Goal: Task Accomplishment & Management: Complete application form

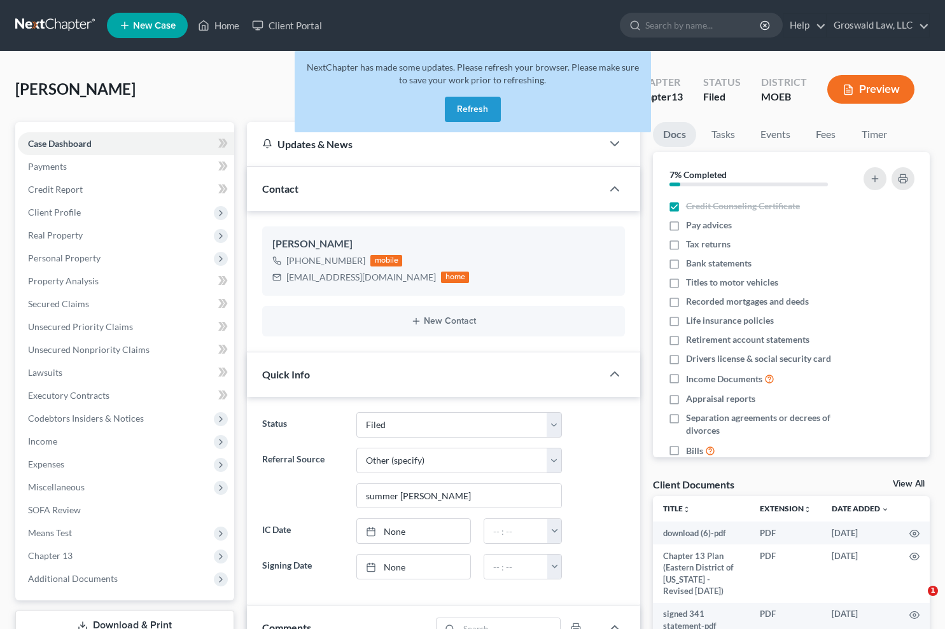
select select "6"
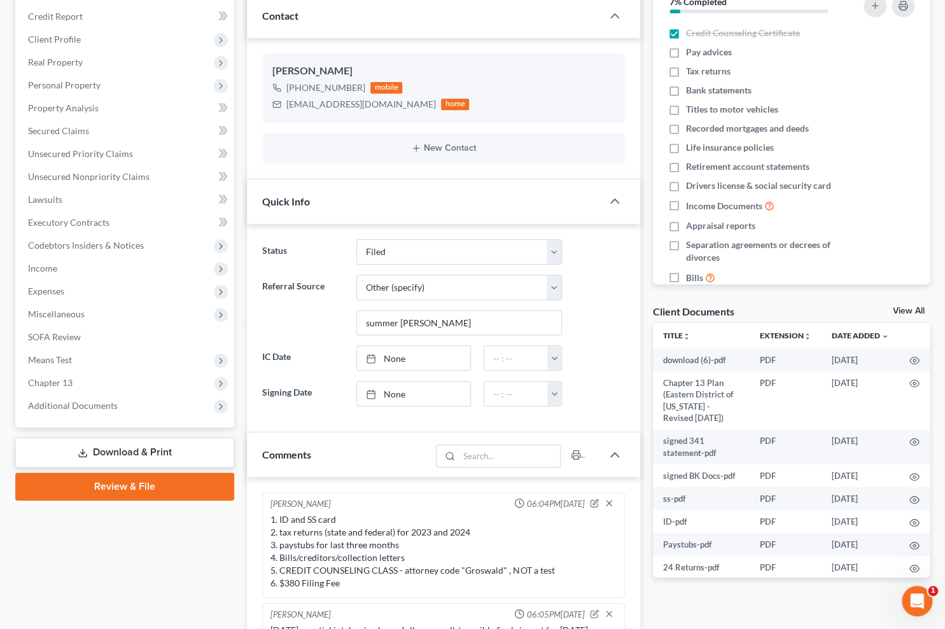
scroll to position [503, 0]
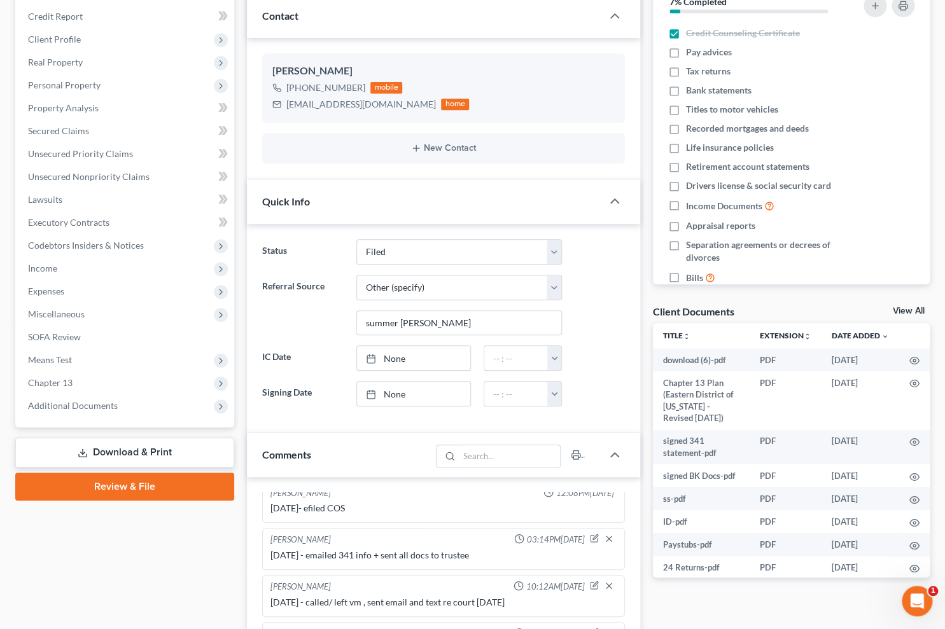
drag, startPoint x: 650, startPoint y: 225, endPoint x: 637, endPoint y: 226, distance: 13.4
click at [650, 225] on div "Docs Tasks Events Fees Timer 7% Completed Nothing here yet! Credit Counseling C…" at bounding box center [790, 444] width 289 height 991
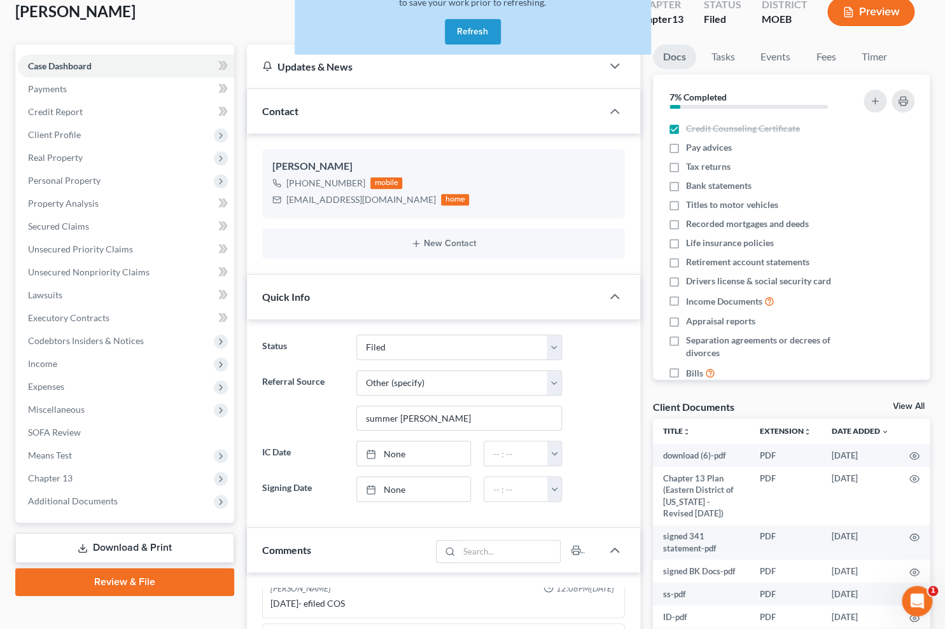
scroll to position [0, 0]
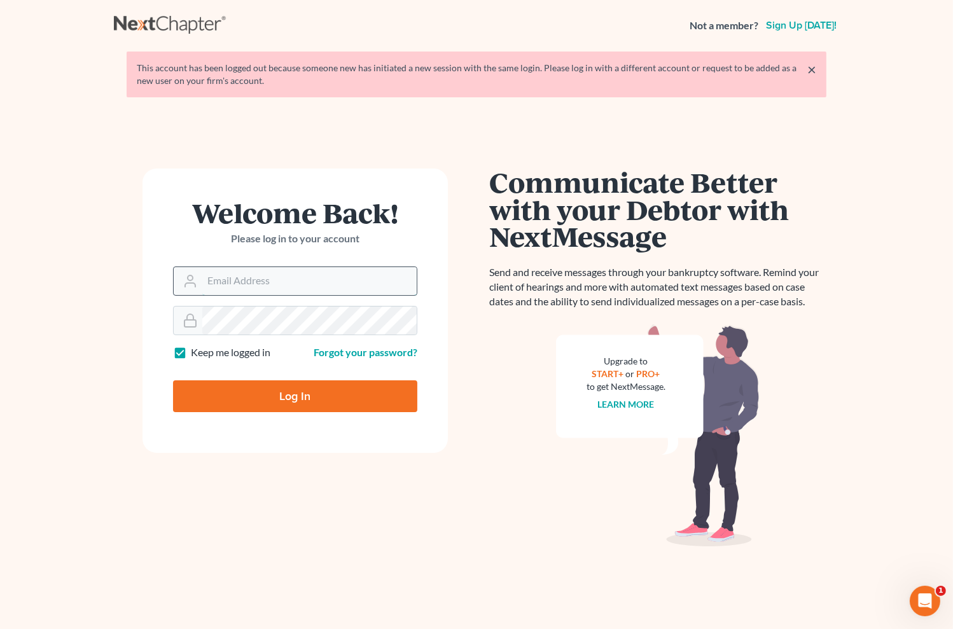
click at [263, 279] on input "Email Address" at bounding box center [309, 281] width 214 height 28
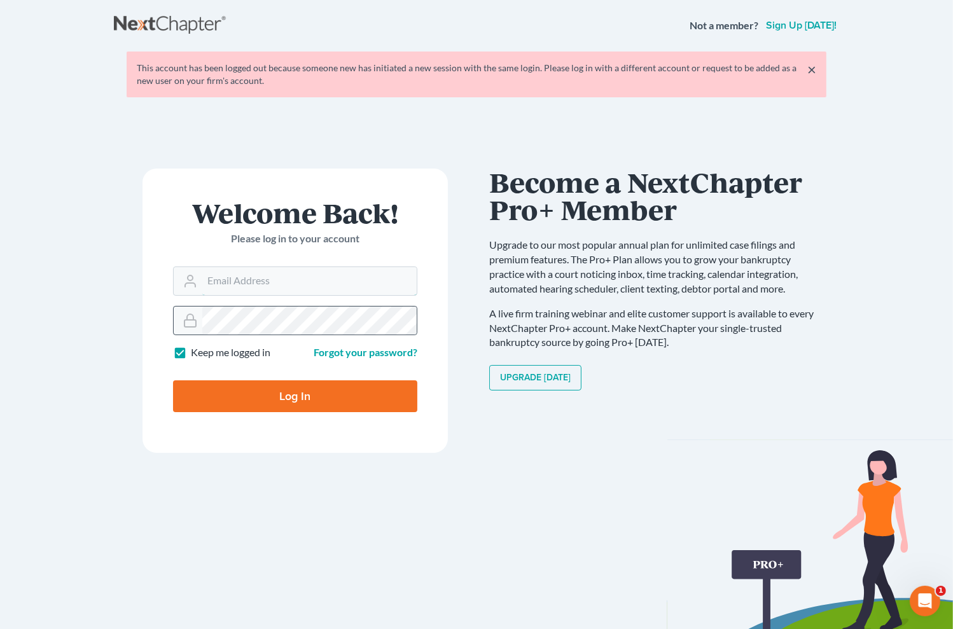
type input "[PERSON_NAME][EMAIL_ADDRESS][DOMAIN_NAME]"
click at [173, 380] on input "Log In" at bounding box center [295, 396] width 244 height 32
type input "Thinking..."
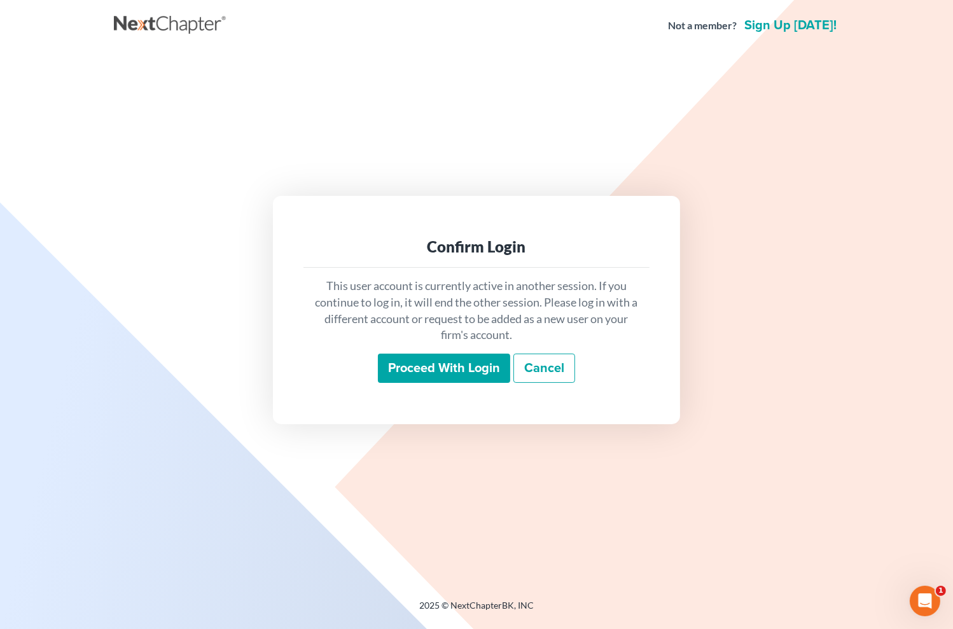
click at [415, 373] on input "Proceed with login" at bounding box center [444, 368] width 132 height 29
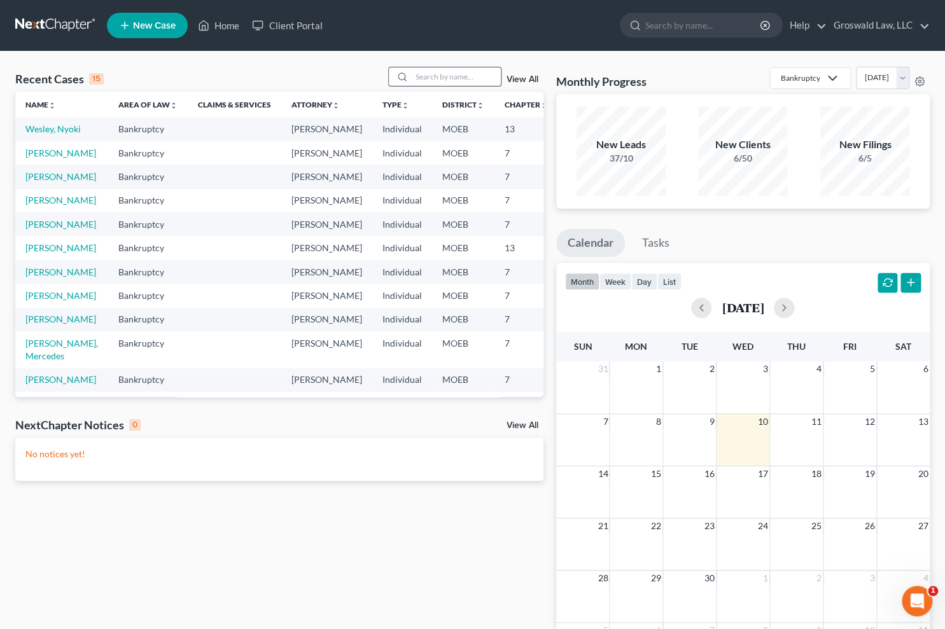
click at [455, 76] on input "search" at bounding box center [456, 76] width 89 height 18
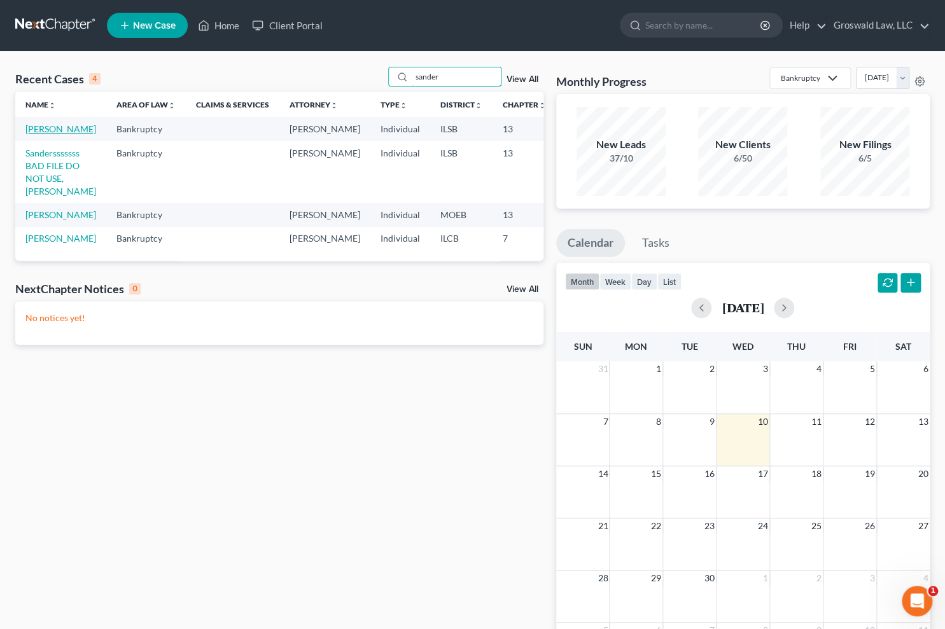
type input "sander"
click at [39, 134] on link "Sanders, Tonya" at bounding box center [60, 128] width 71 height 11
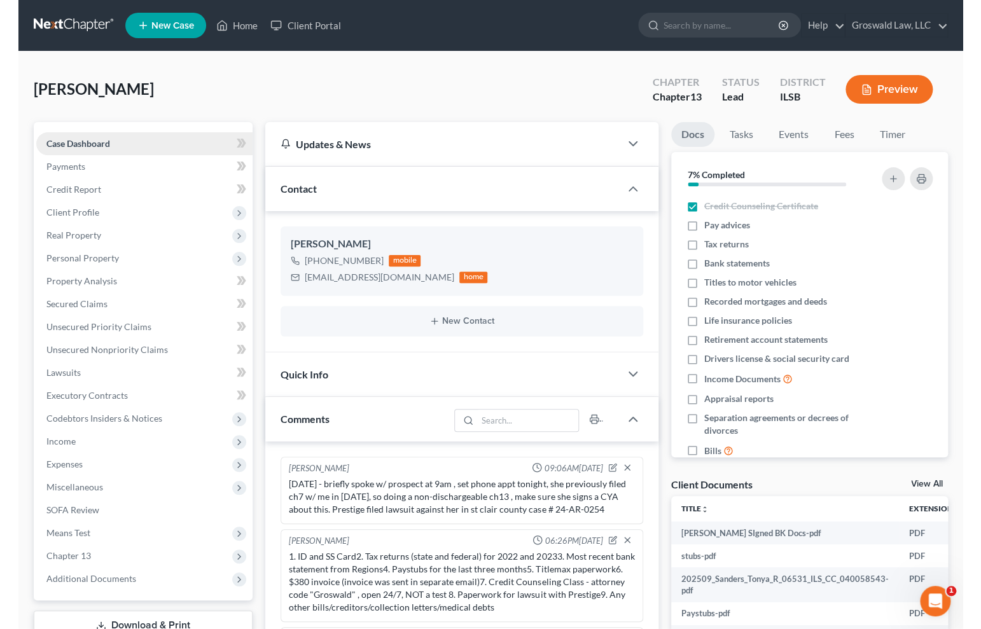
scroll to position [836, 0]
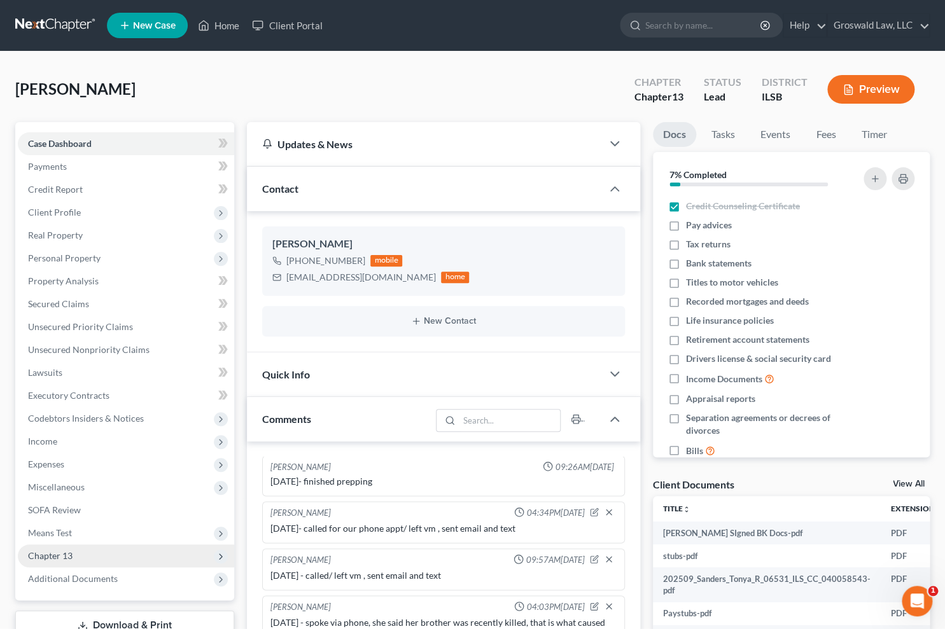
click at [95, 558] on span "Chapter 13" at bounding box center [126, 555] width 216 height 23
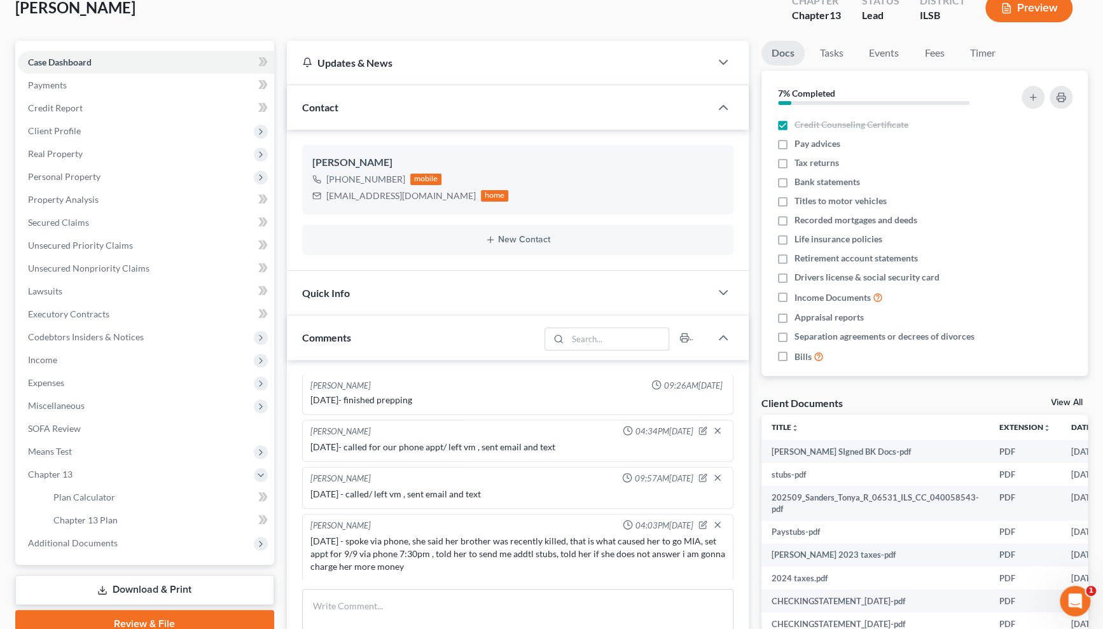
scroll to position [231, 0]
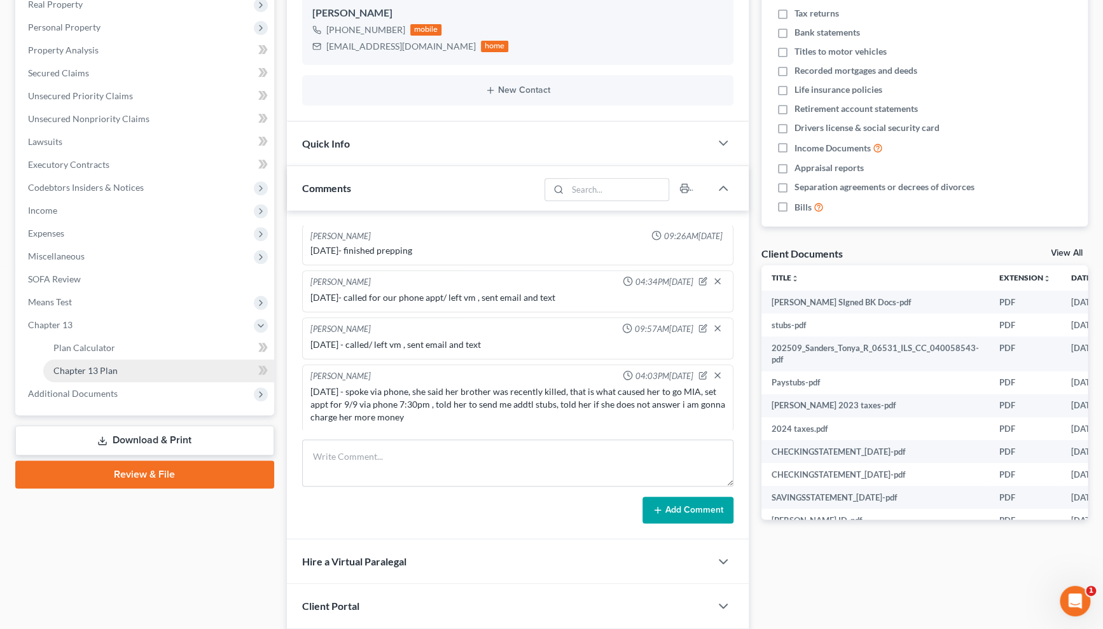
click at [113, 376] on link "Chapter 13 Plan" at bounding box center [158, 370] width 231 height 23
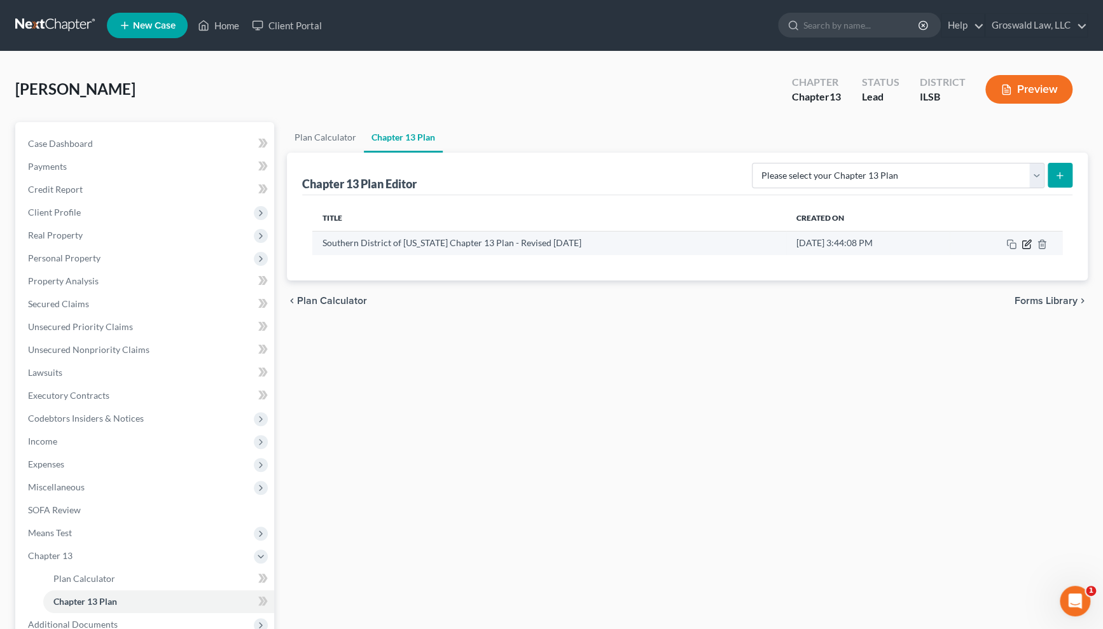
click at [952, 242] on icon "button" at bounding box center [1027, 244] width 10 height 10
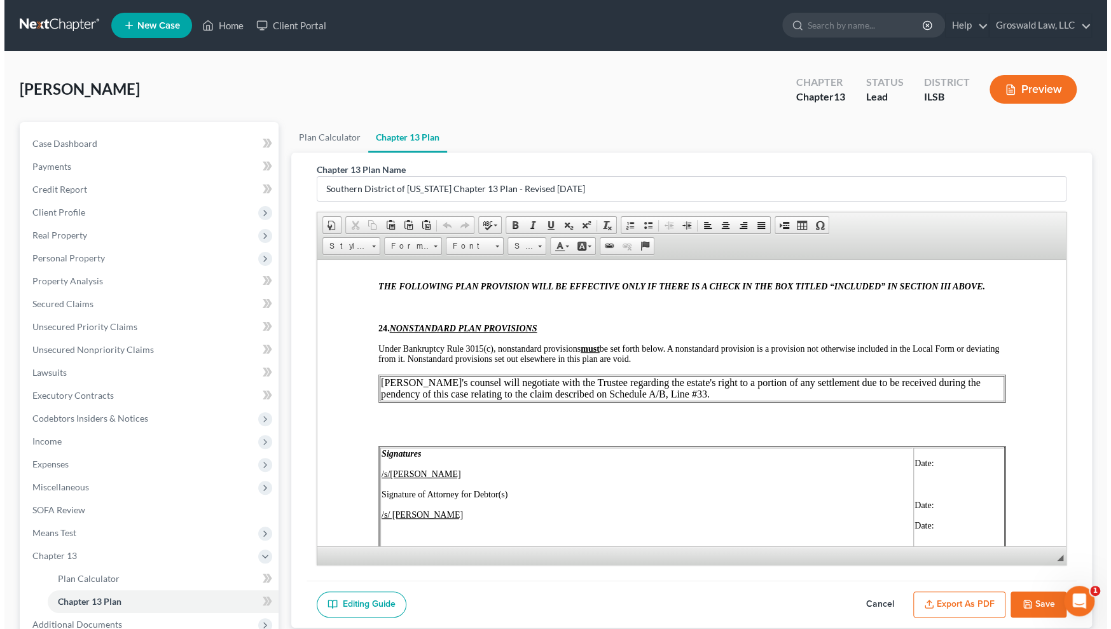
scroll to position [5204, 0]
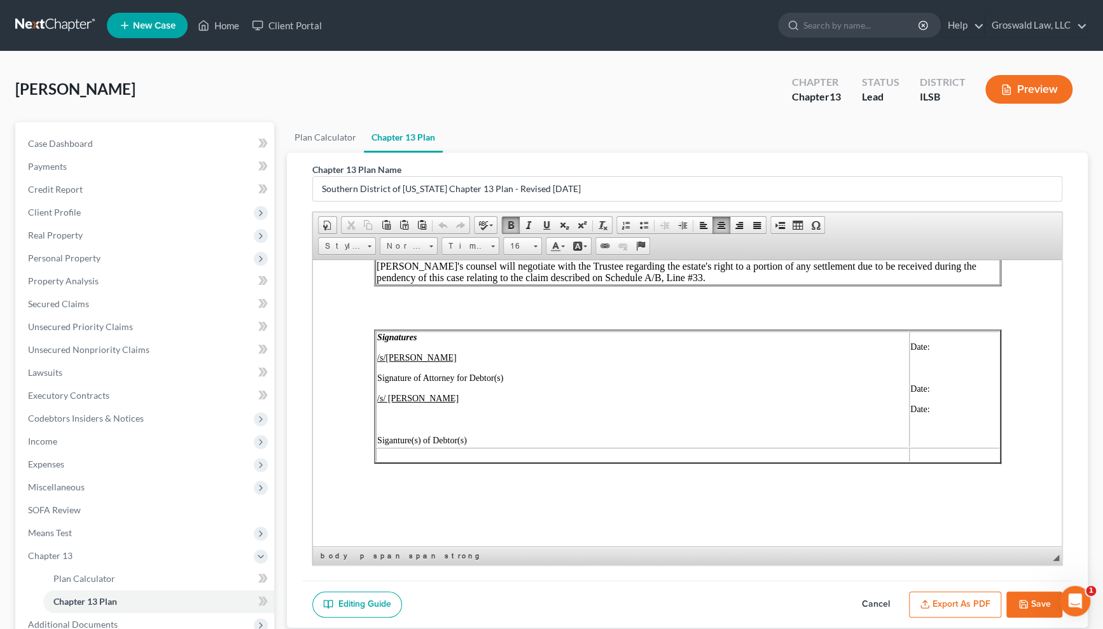
click at [952, 374] on td "Date: Date: Date:" at bounding box center [953, 389] width 90 height 116
click at [952, 600] on button "Export as PDF" at bounding box center [955, 605] width 92 height 27
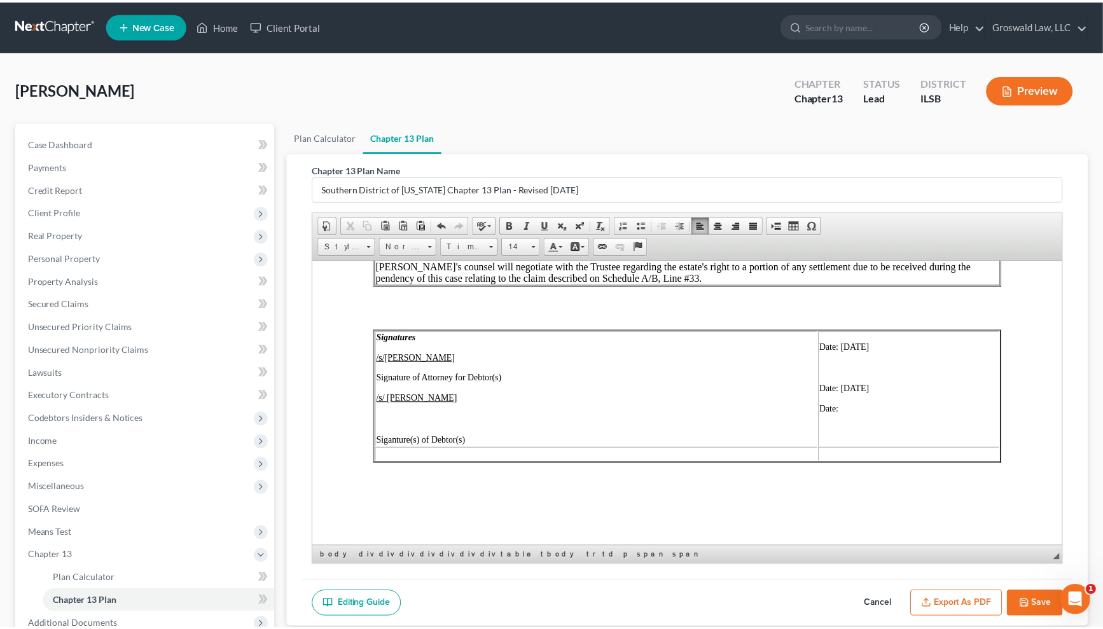
scroll to position [5183, 0]
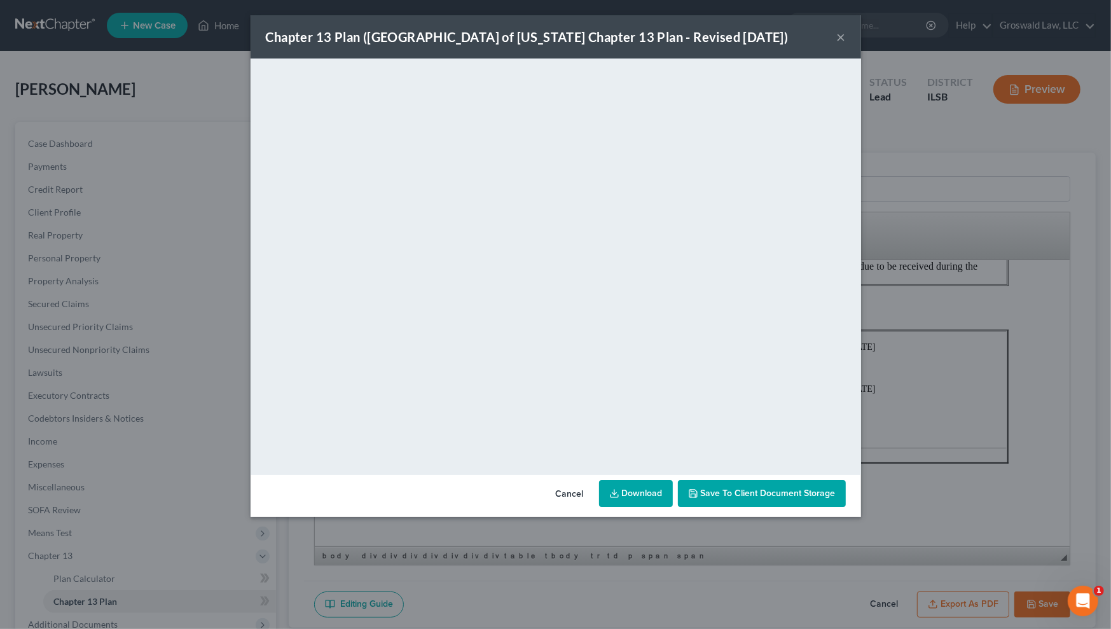
click at [826, 482] on button "Save to Client Document Storage" at bounding box center [762, 493] width 168 height 27
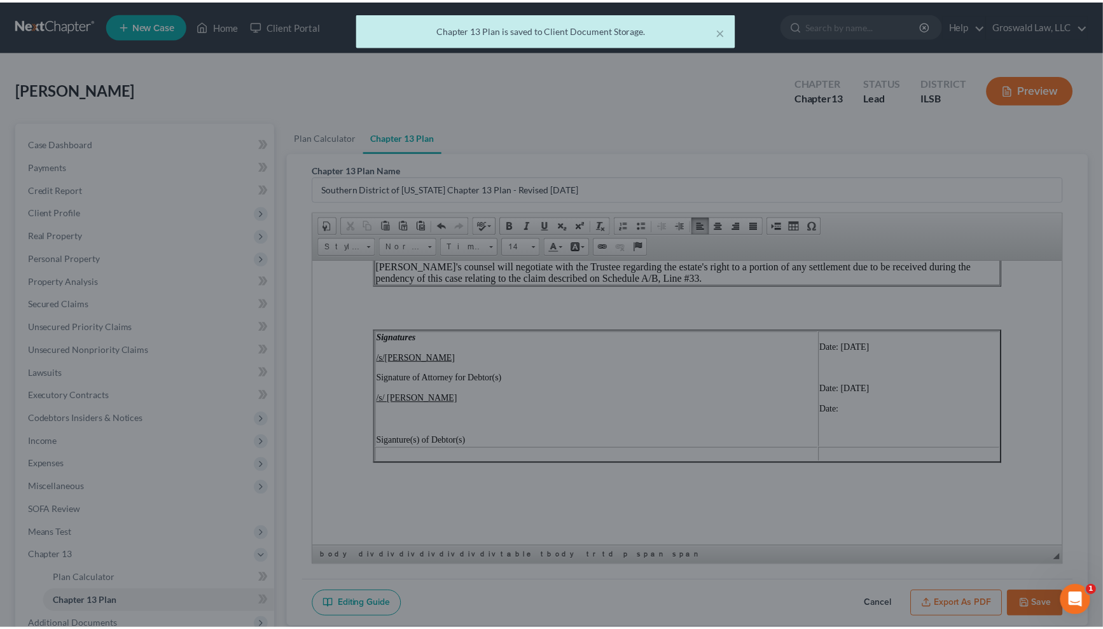
scroll to position [5204, 0]
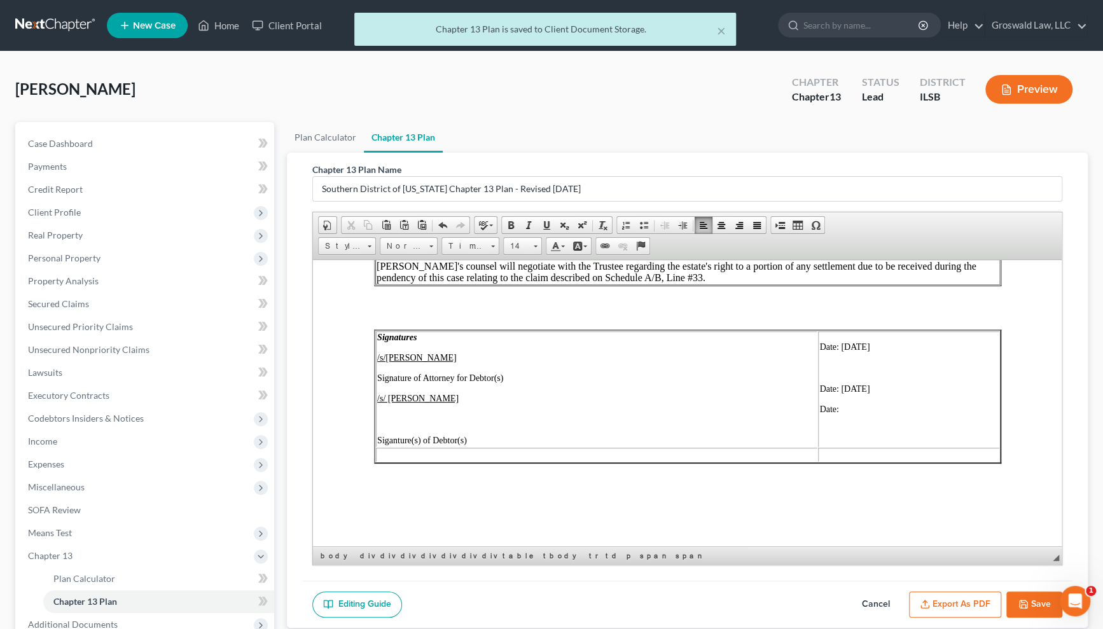
click at [952, 605] on button "Save" at bounding box center [1034, 605] width 56 height 27
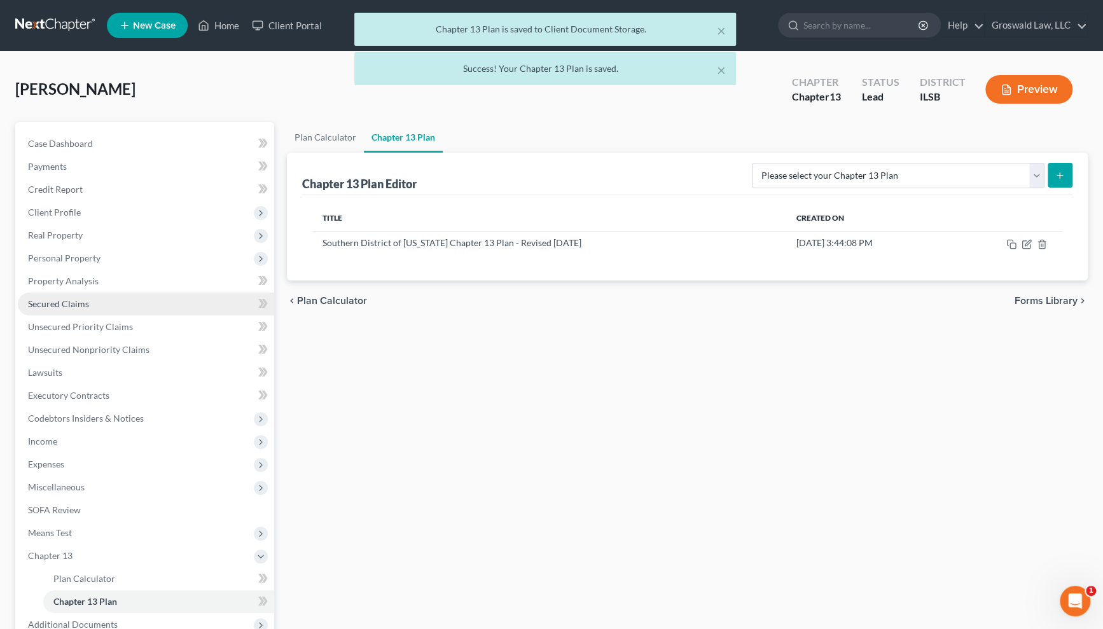
click at [50, 298] on span "Secured Claims" at bounding box center [58, 303] width 61 height 11
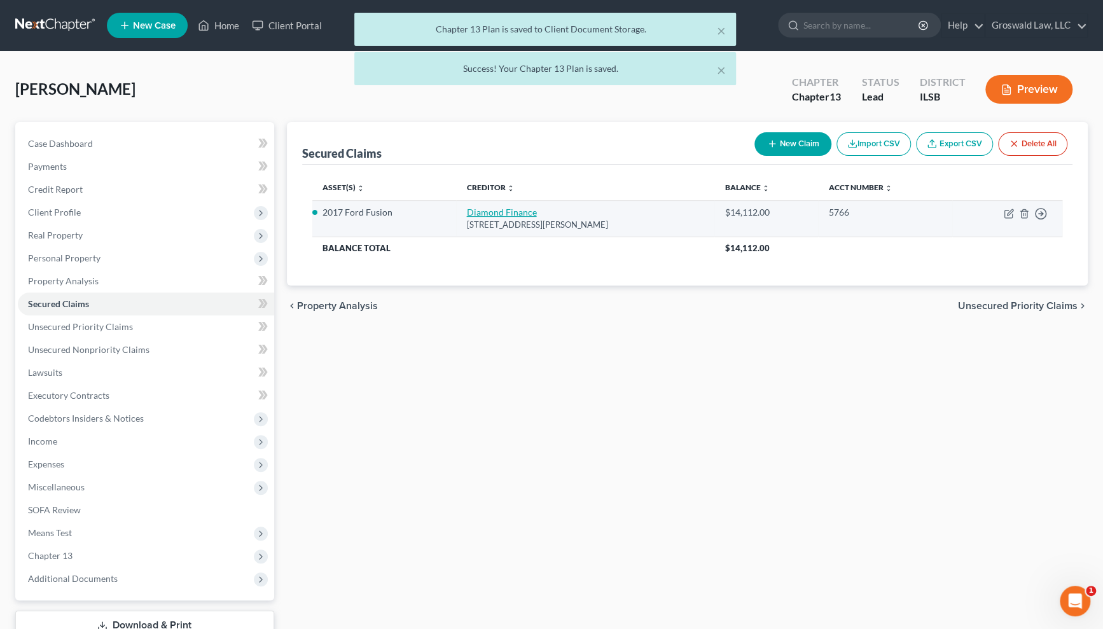
click at [480, 208] on link "Diamond Finance" at bounding box center [501, 212] width 70 height 11
select select "26"
select select "0"
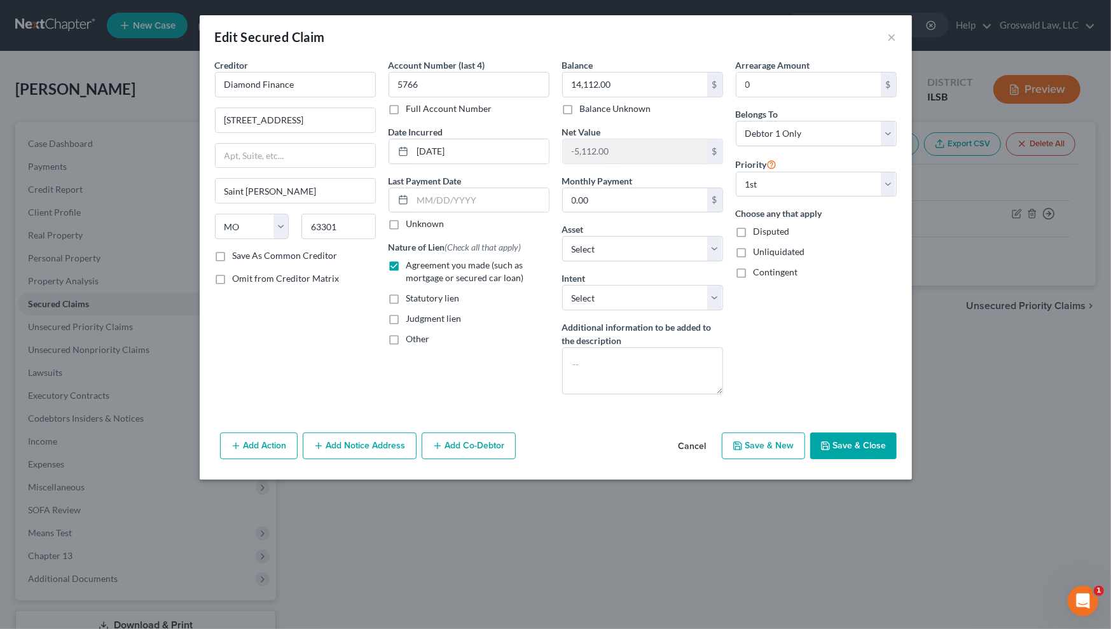
click at [695, 445] on button "Cancel" at bounding box center [693, 446] width 48 height 25
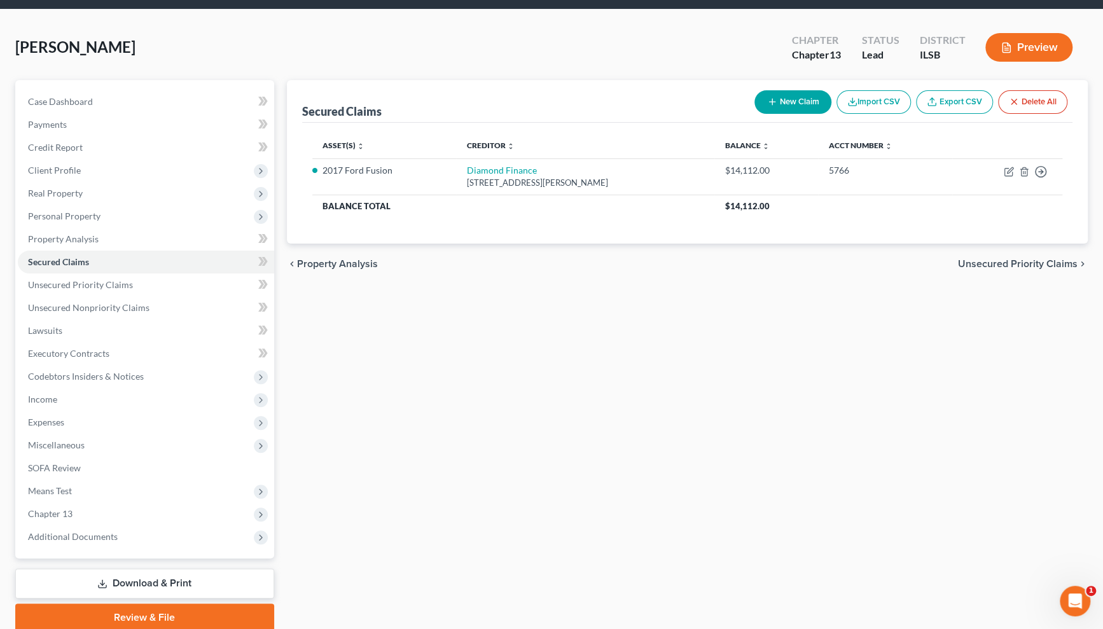
scroll to position [91, 0]
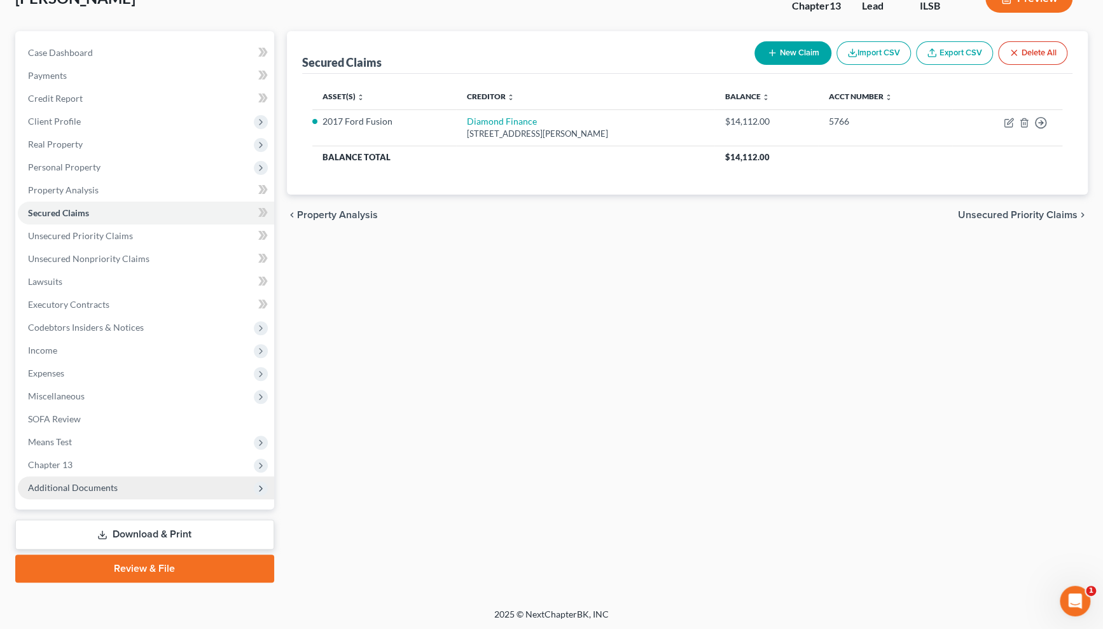
click at [106, 484] on span "Additional Documents" at bounding box center [73, 487] width 90 height 11
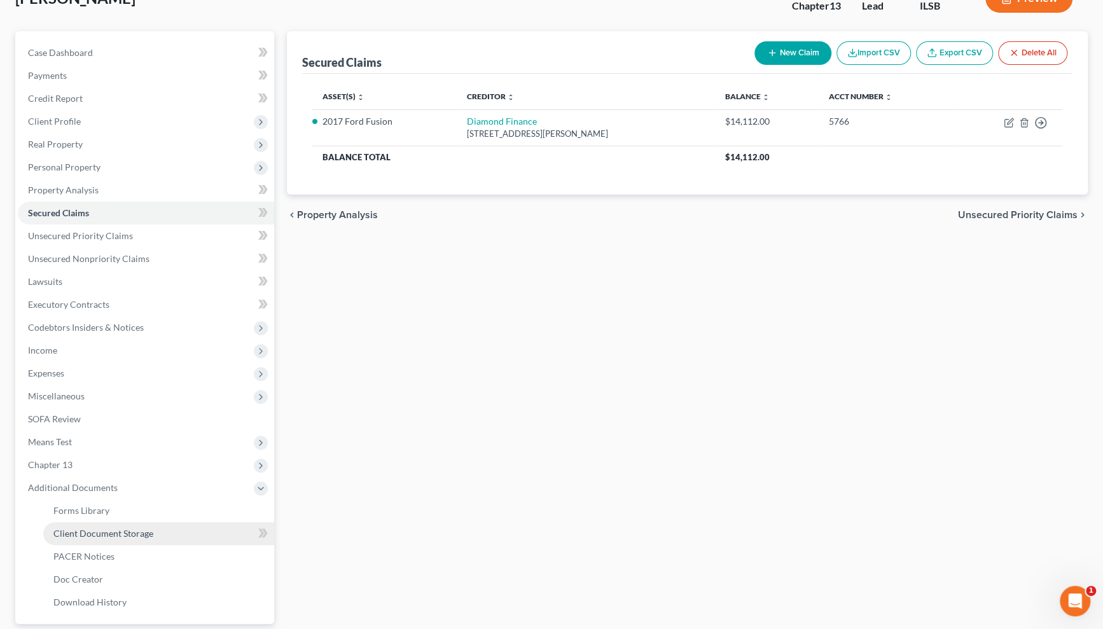
click at [116, 534] on span "Client Document Storage" at bounding box center [103, 533] width 100 height 11
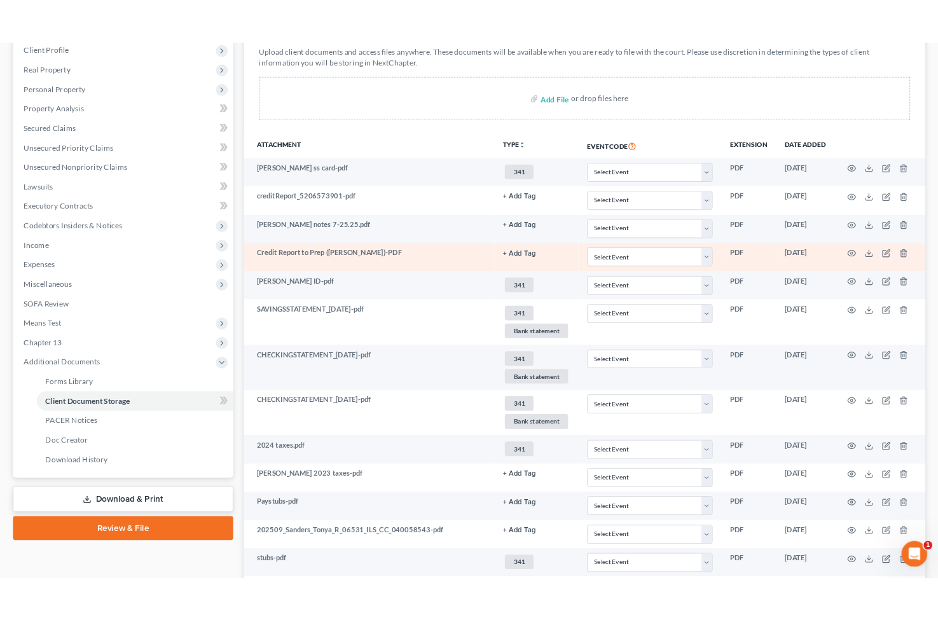
scroll to position [193, 0]
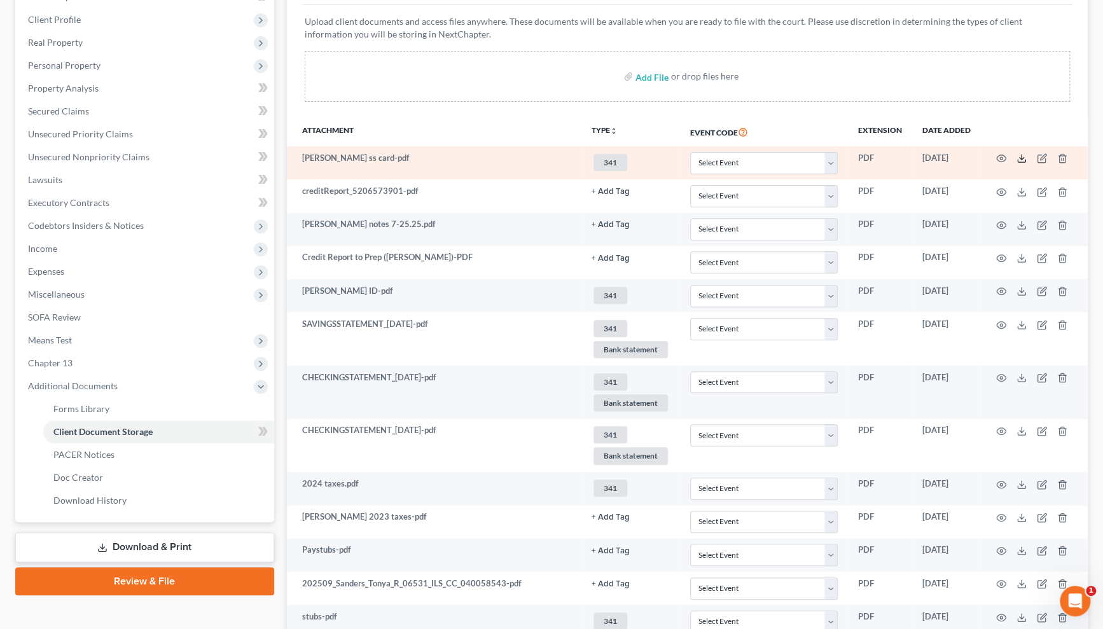
click at [952, 156] on icon at bounding box center [1021, 158] width 10 height 10
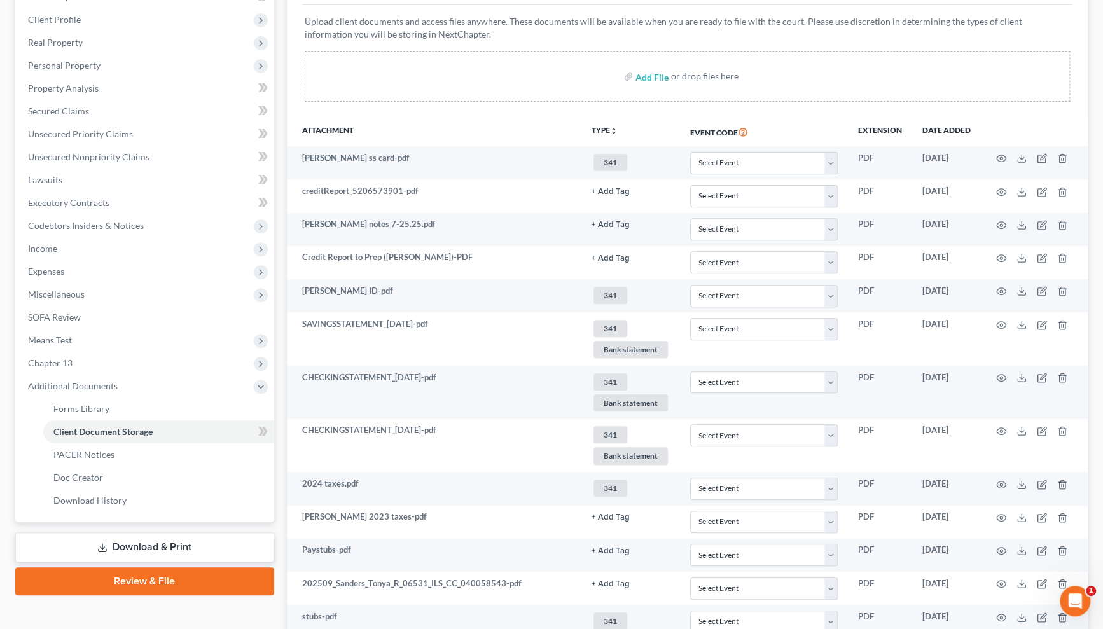
click at [796, 125] on th "Event Code" at bounding box center [764, 131] width 168 height 29
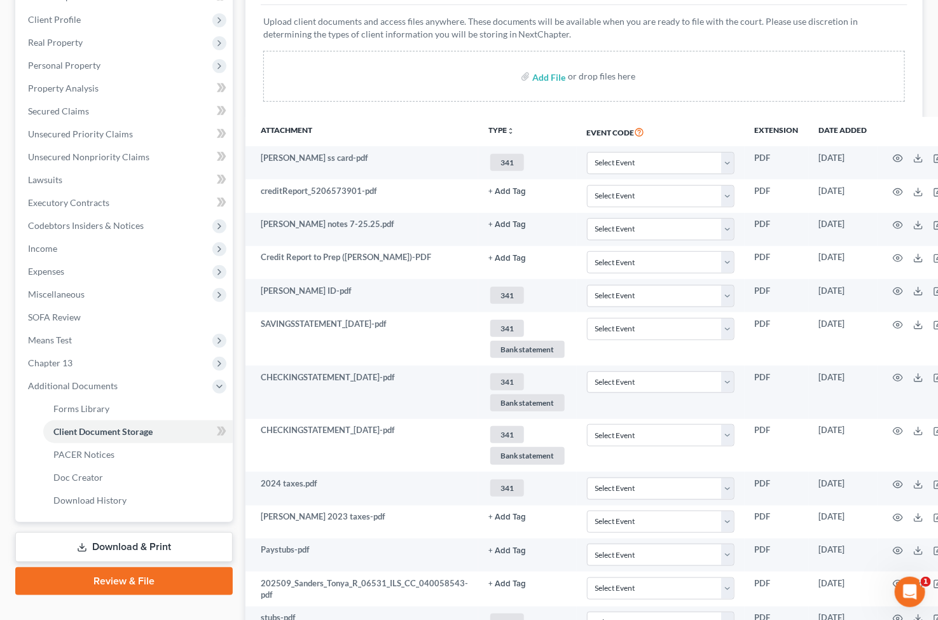
click at [140, 548] on link "Download & Print" at bounding box center [124, 547] width 218 height 30
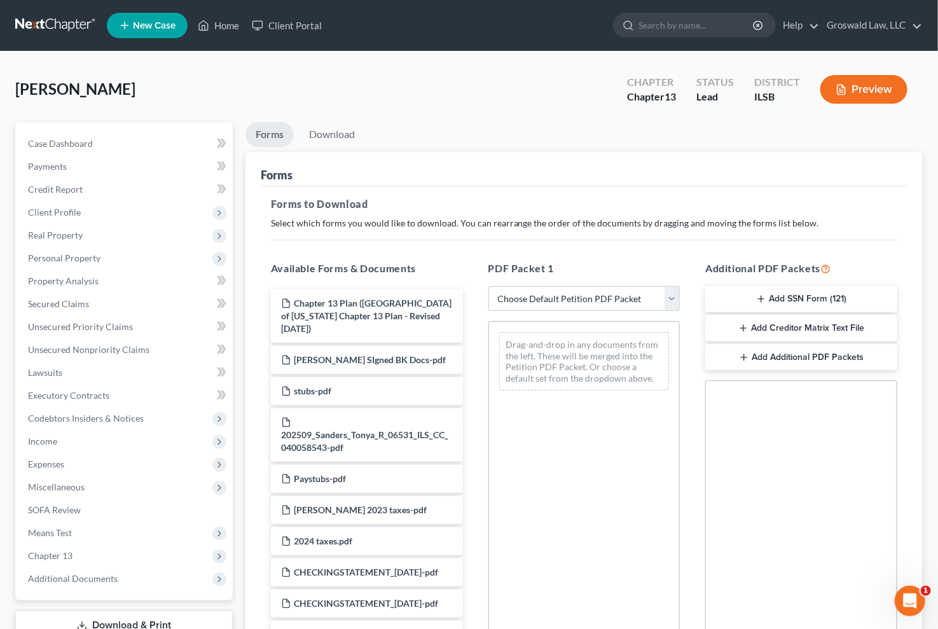
click at [815, 295] on button "Add SSN Form (121)" at bounding box center [801, 299] width 192 height 27
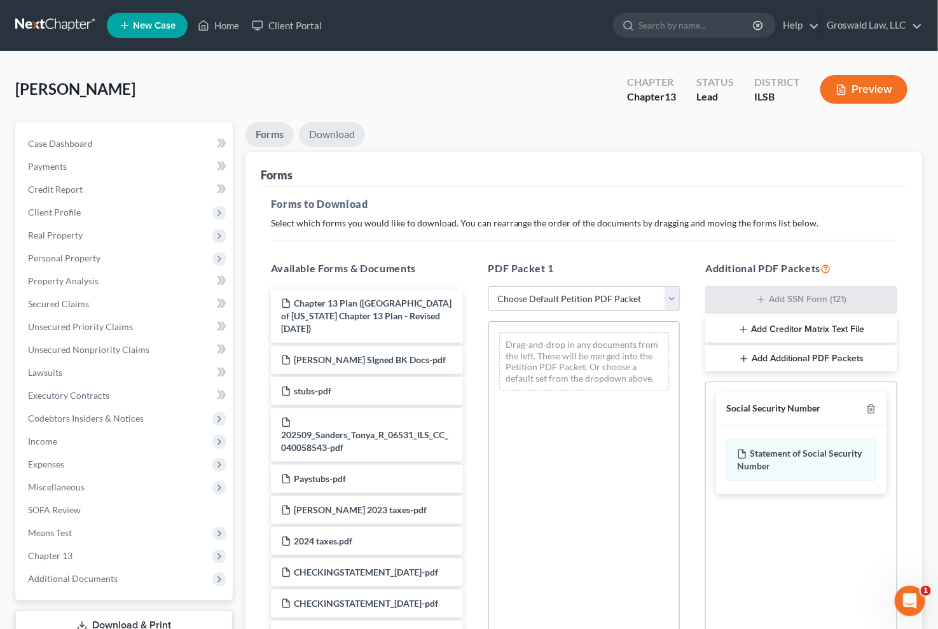
click at [335, 135] on link "Download" at bounding box center [332, 134] width 66 height 25
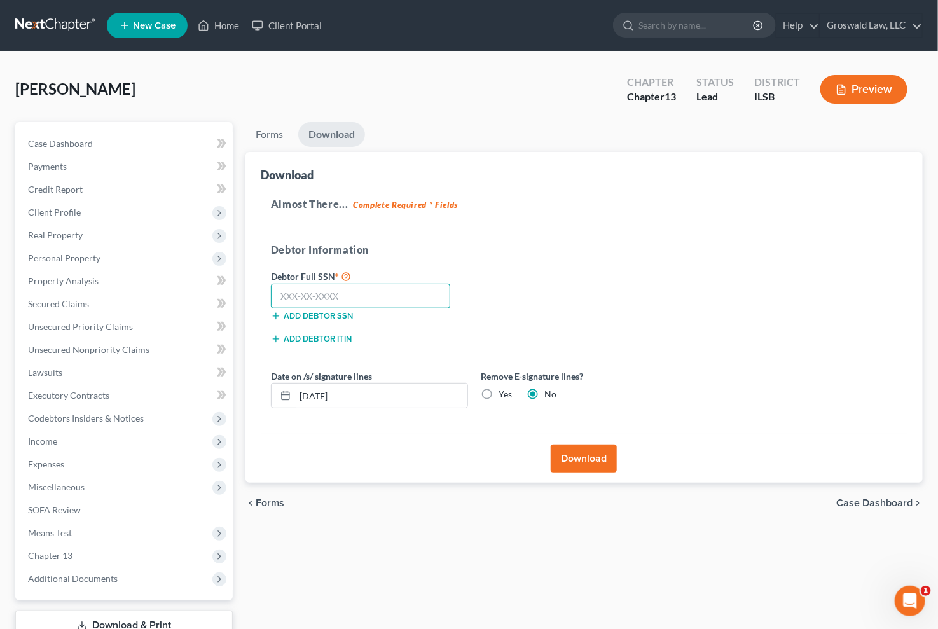
drag, startPoint x: 385, startPoint y: 297, endPoint x: 391, endPoint y: 287, distance: 11.7
click at [386, 293] on input "text" at bounding box center [361, 296] width 180 height 25
type input "3"
type input "326-78-6741"
click at [585, 458] on button "Download" at bounding box center [584, 459] width 66 height 28
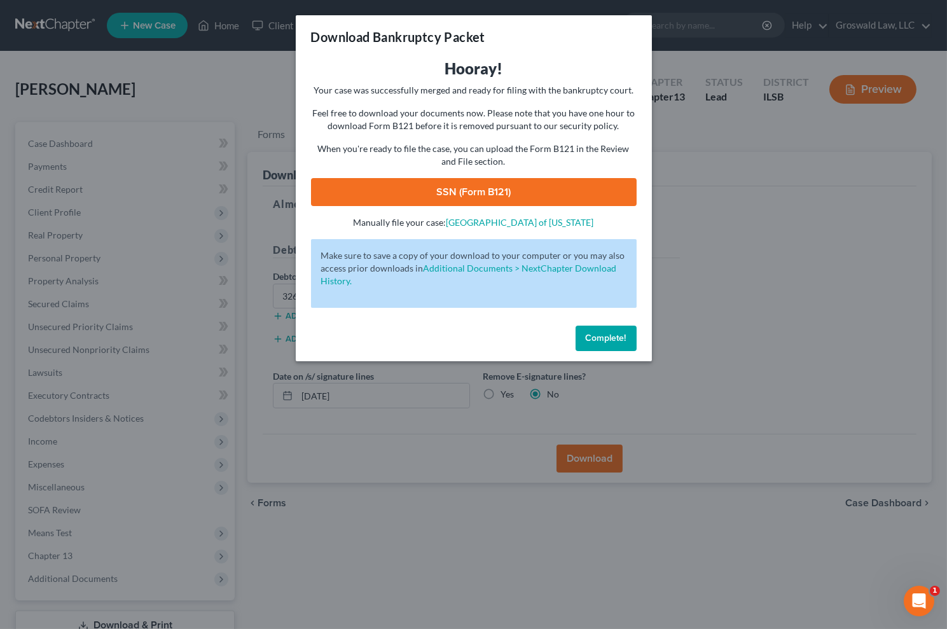
click at [515, 187] on link "SSN (Form B121)" at bounding box center [474, 192] width 326 height 28
click at [616, 341] on span "Complete!" at bounding box center [606, 338] width 41 height 11
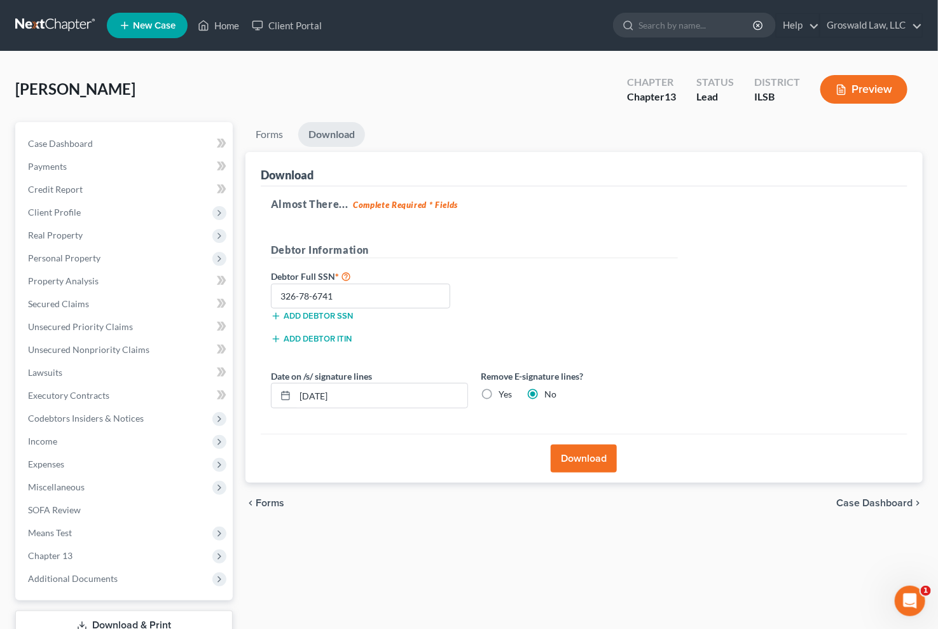
click at [873, 88] on button "Preview" at bounding box center [864, 89] width 87 height 29
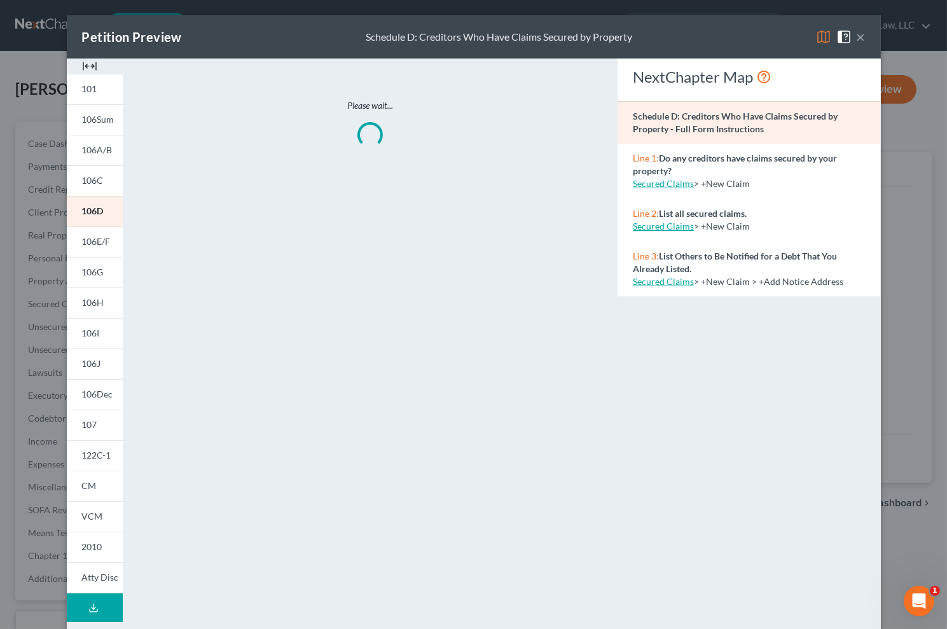
click at [85, 64] on img at bounding box center [89, 66] width 15 height 15
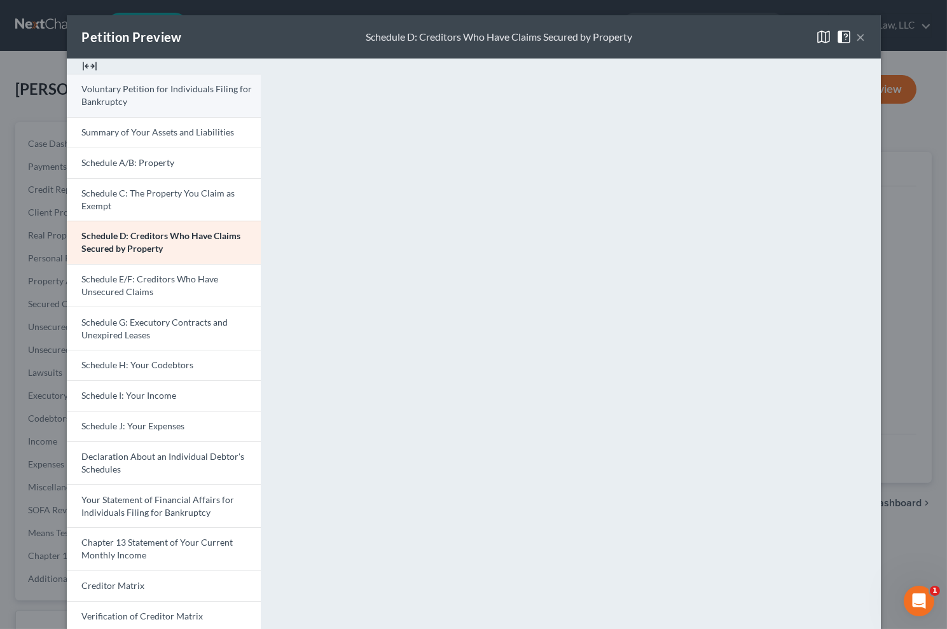
click at [128, 99] on link "Voluntary Petition for Individuals Filing for Bankruptcy" at bounding box center [164, 95] width 194 height 43
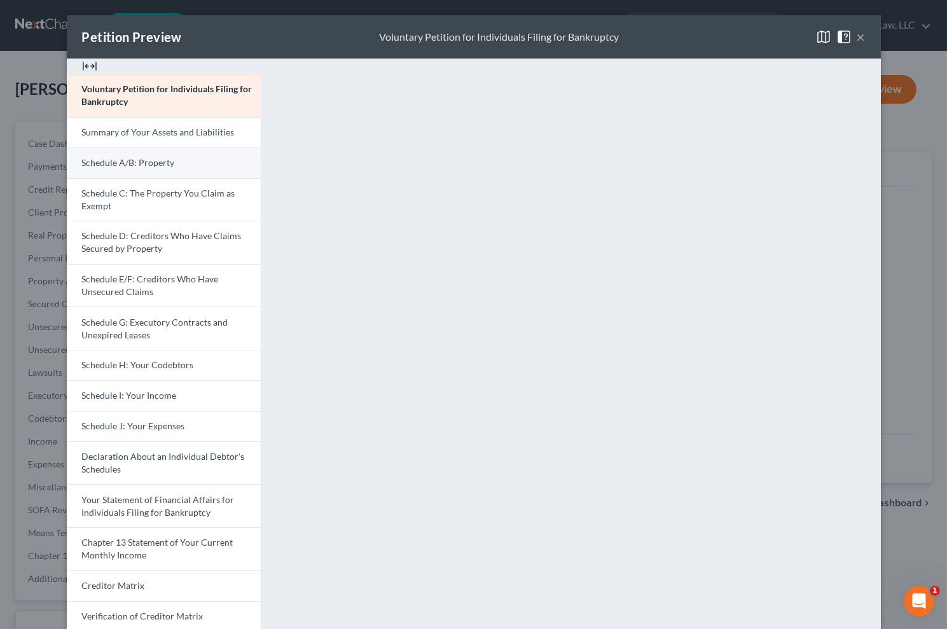
click at [127, 166] on span "Schedule A/B: Property" at bounding box center [128, 162] width 93 height 11
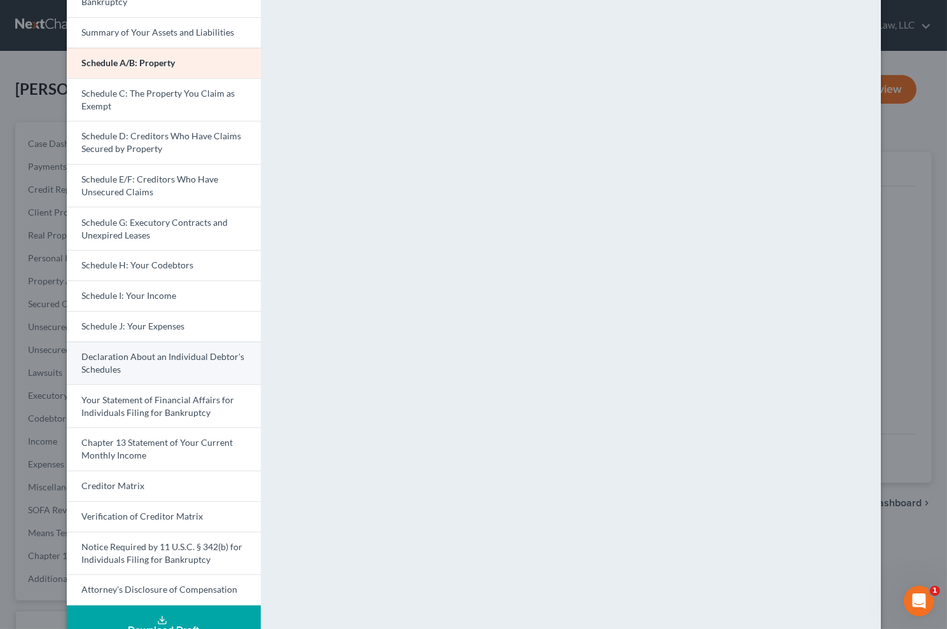
scroll to position [71, 0]
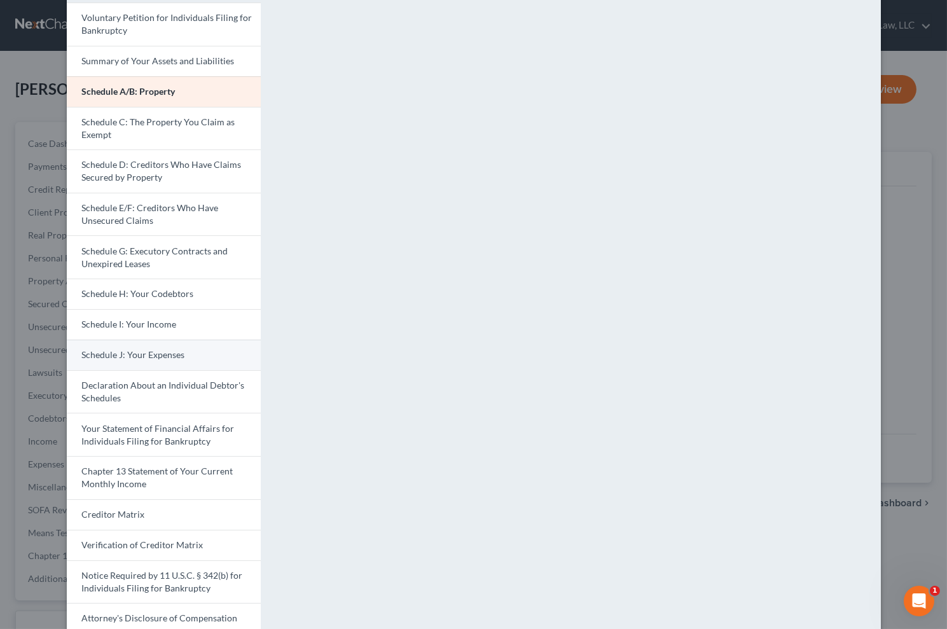
click at [158, 361] on link "Schedule J: Your Expenses" at bounding box center [164, 355] width 194 height 31
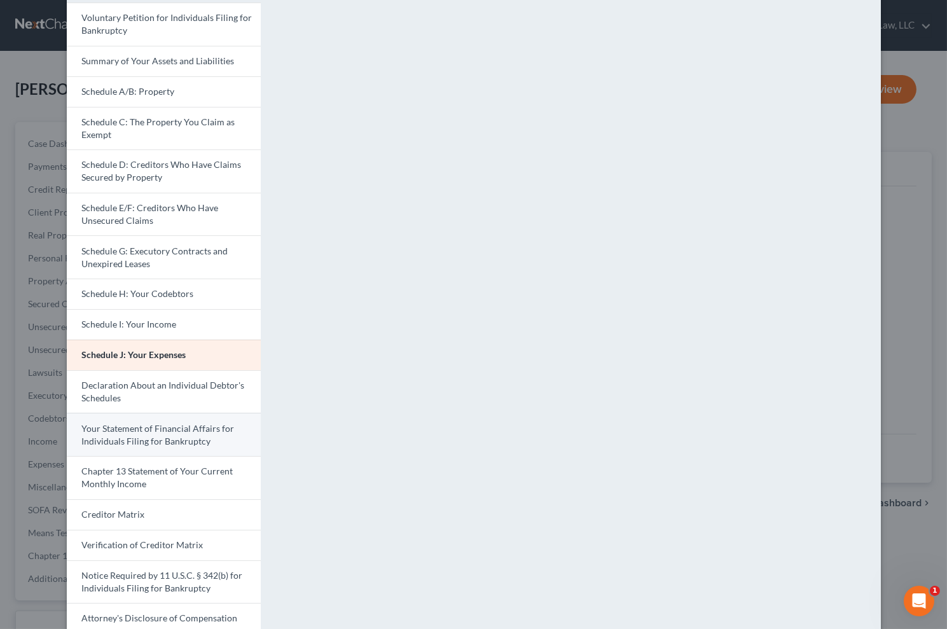
click at [146, 442] on span "Your Statement of Financial Affairs for Individuals Filing for Bankruptcy" at bounding box center [158, 435] width 153 height 24
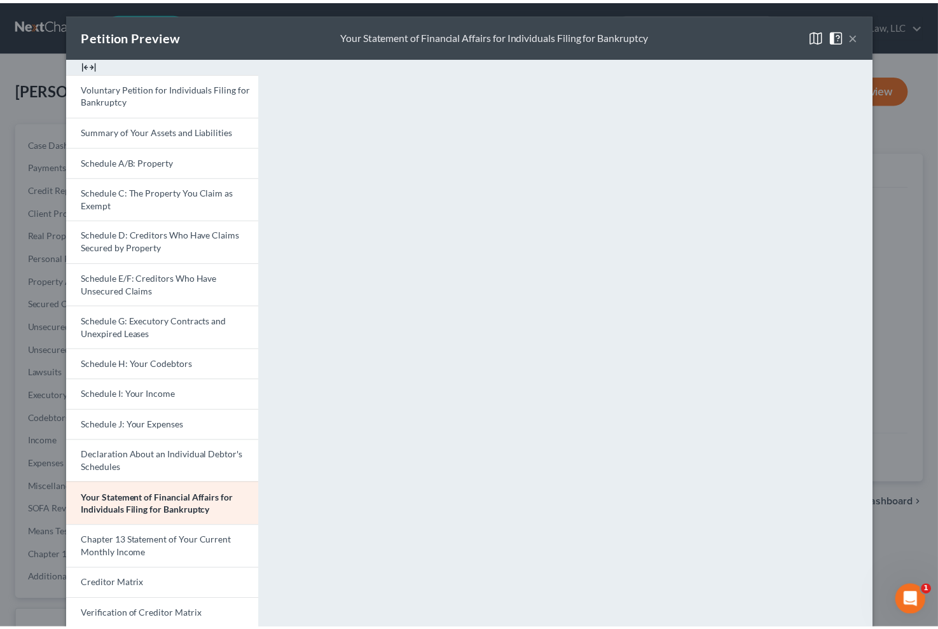
scroll to position [0, 0]
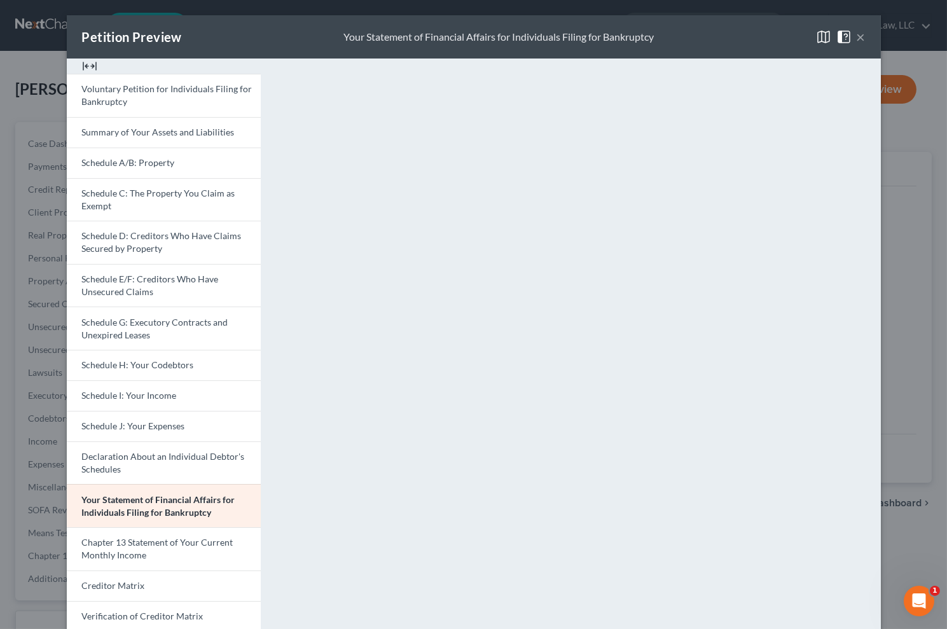
click at [859, 37] on button "×" at bounding box center [861, 36] width 9 height 15
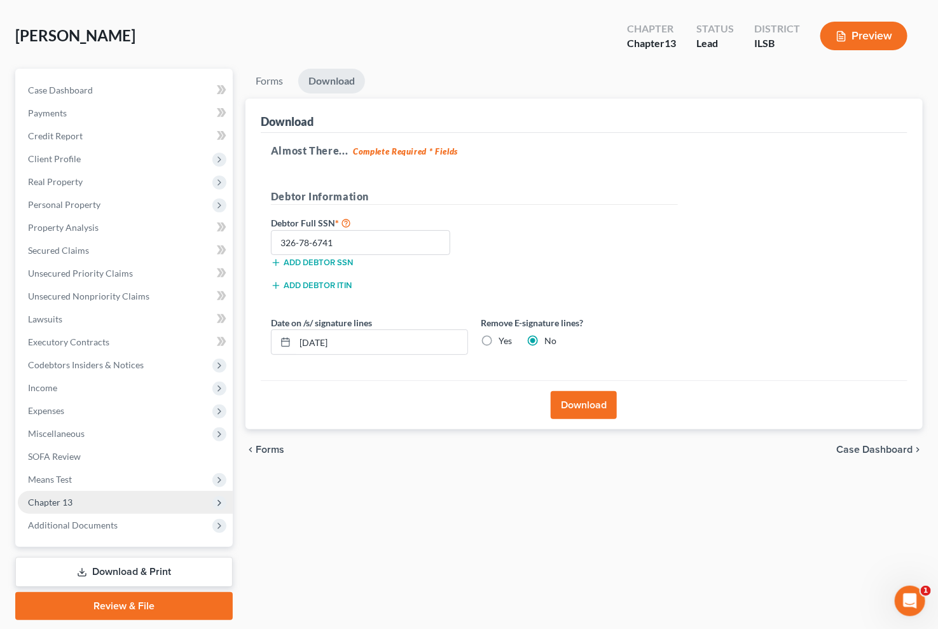
scroll to position [91, 0]
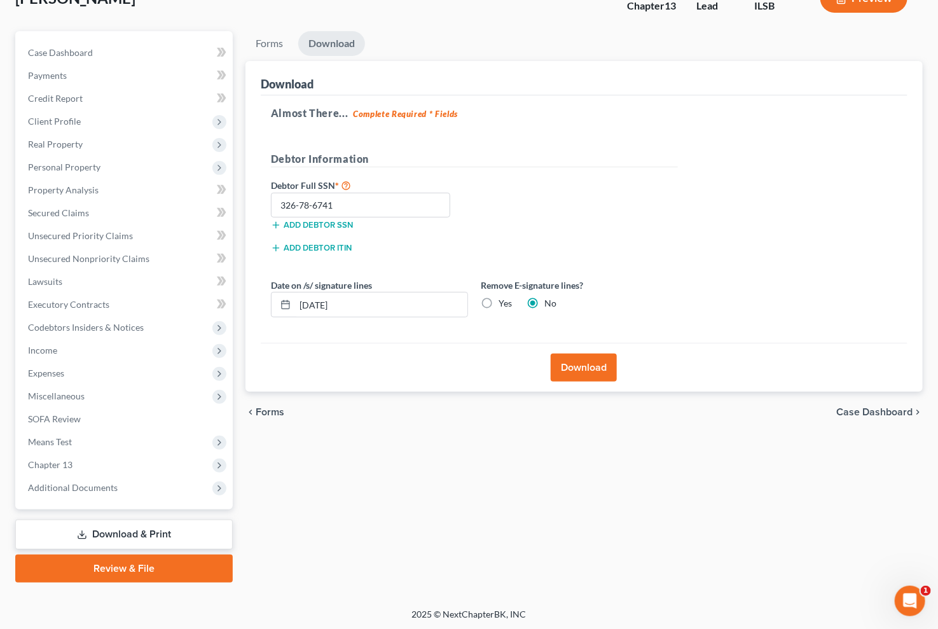
click at [167, 565] on link "Review & File" at bounding box center [124, 569] width 218 height 28
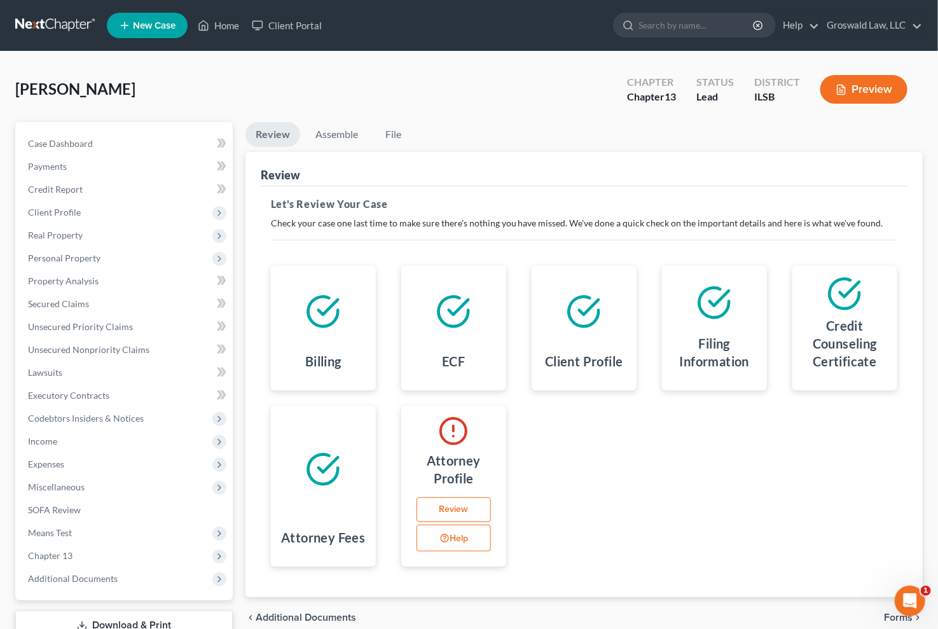
click at [454, 516] on link "Review" at bounding box center [454, 509] width 74 height 25
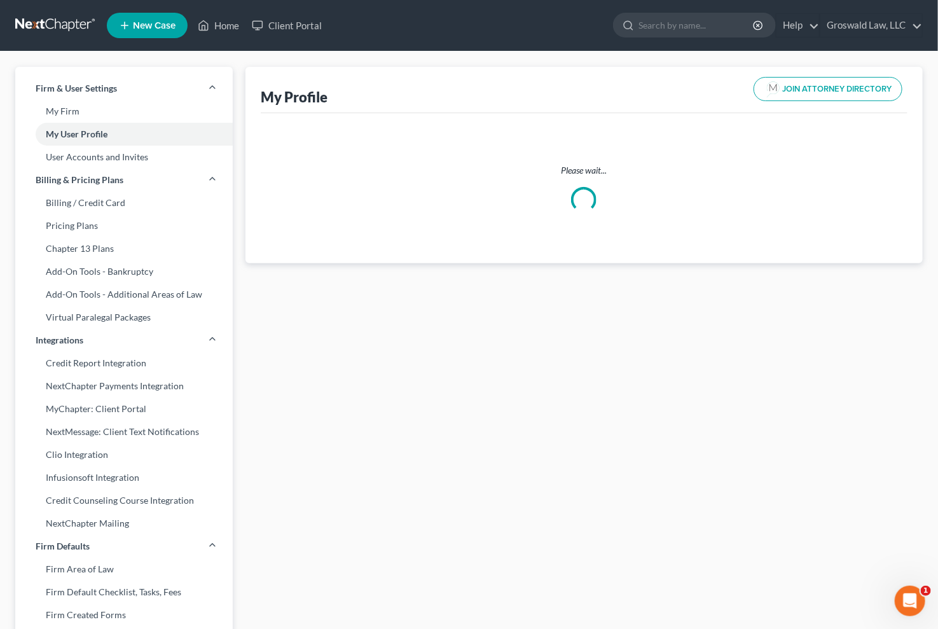
select select "26"
select select "45"
select select "attorney"
select select "0"
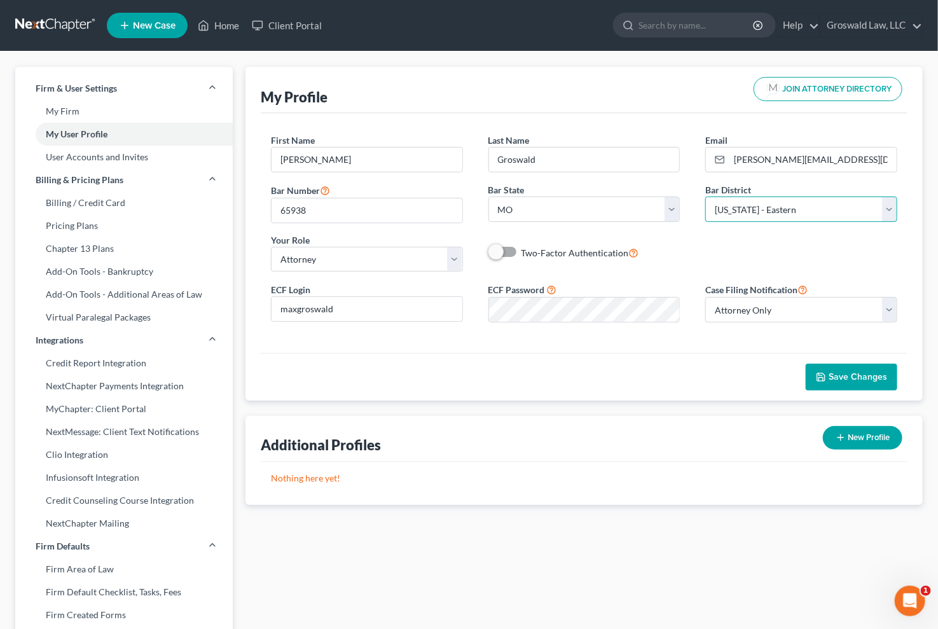
click at [777, 207] on select "Select Alabama - Middle Alabama - Northern Alabama - Southern Alaska Arizona Ar…" at bounding box center [801, 209] width 192 height 25
select select "26"
click at [705, 197] on select "Select Alabama - Middle Alabama - Northern Alabama - Southern Alaska Arizona Ar…" at bounding box center [801, 209] width 192 height 25
click at [875, 371] on span "Save Changes" at bounding box center [858, 376] width 59 height 11
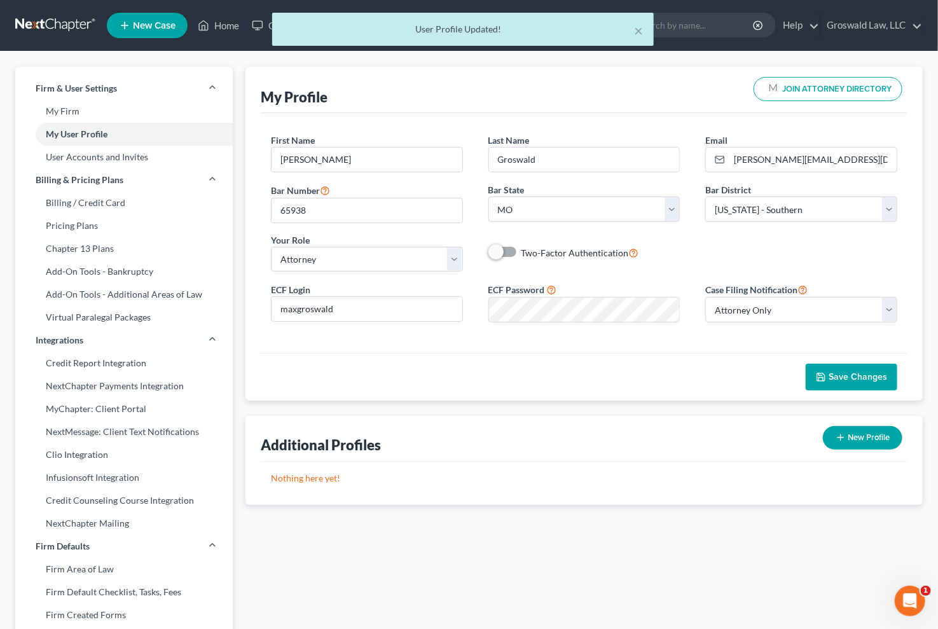
click at [229, 28] on div "× User Profile Updated!" at bounding box center [463, 32] width 938 height 39
click at [644, 29] on div "× User Profile Updated!" at bounding box center [463, 29] width 382 height 33
click at [639, 30] on button "×" at bounding box center [639, 30] width 9 height 15
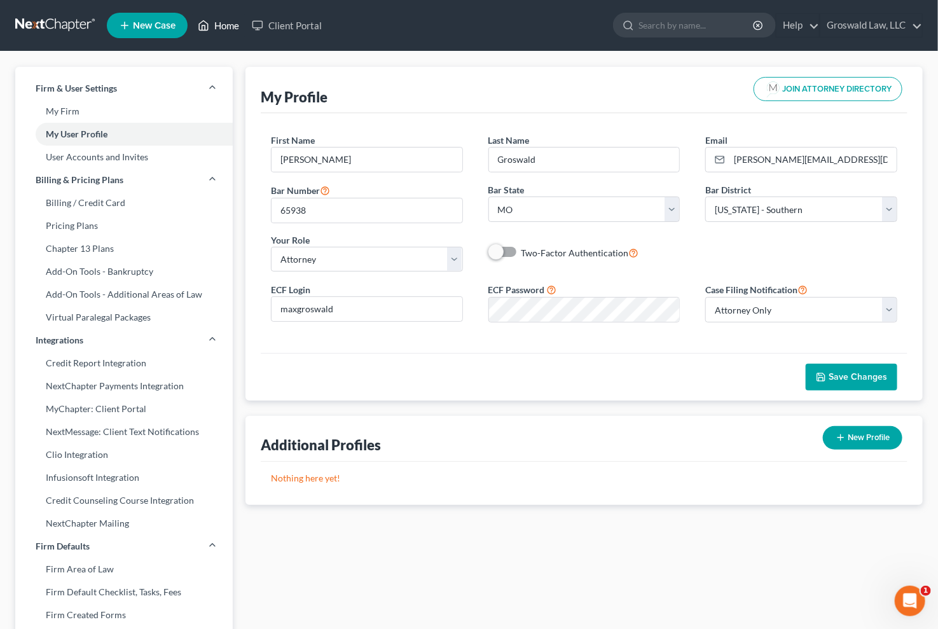
click at [217, 18] on link "Home" at bounding box center [218, 25] width 54 height 23
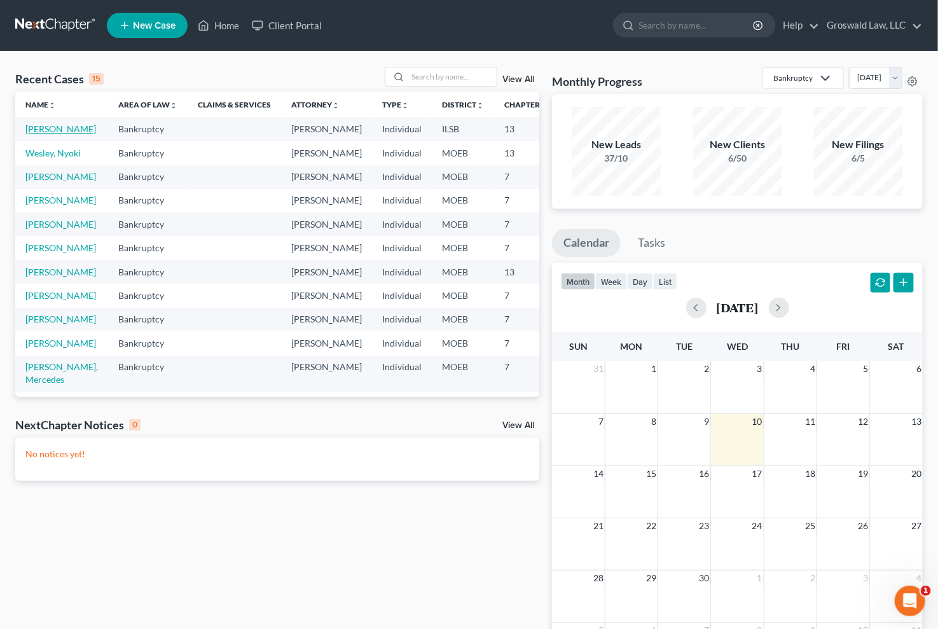
click at [34, 134] on link "Sanders, Tonya" at bounding box center [60, 128] width 71 height 11
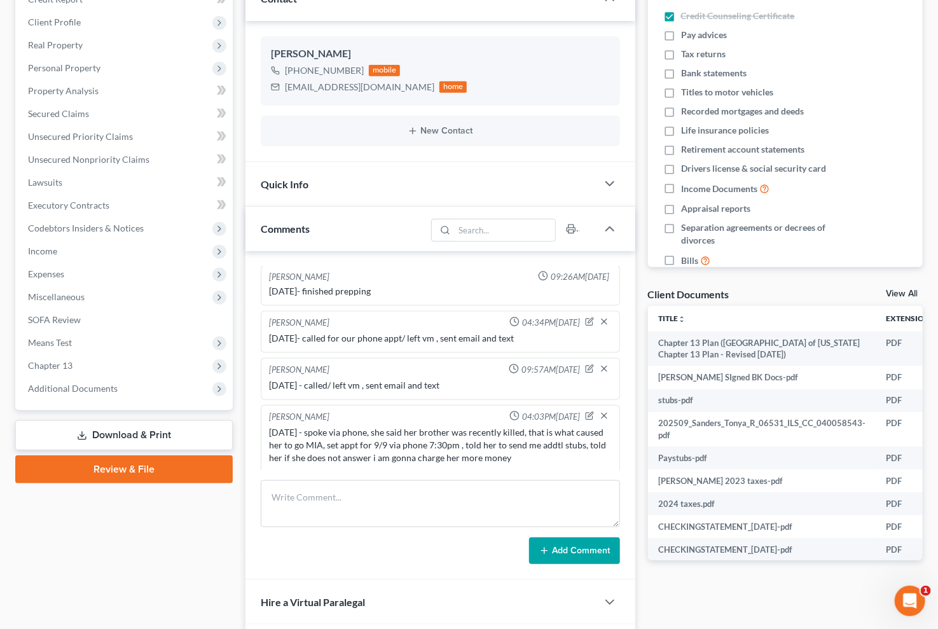
scroll to position [322, 0]
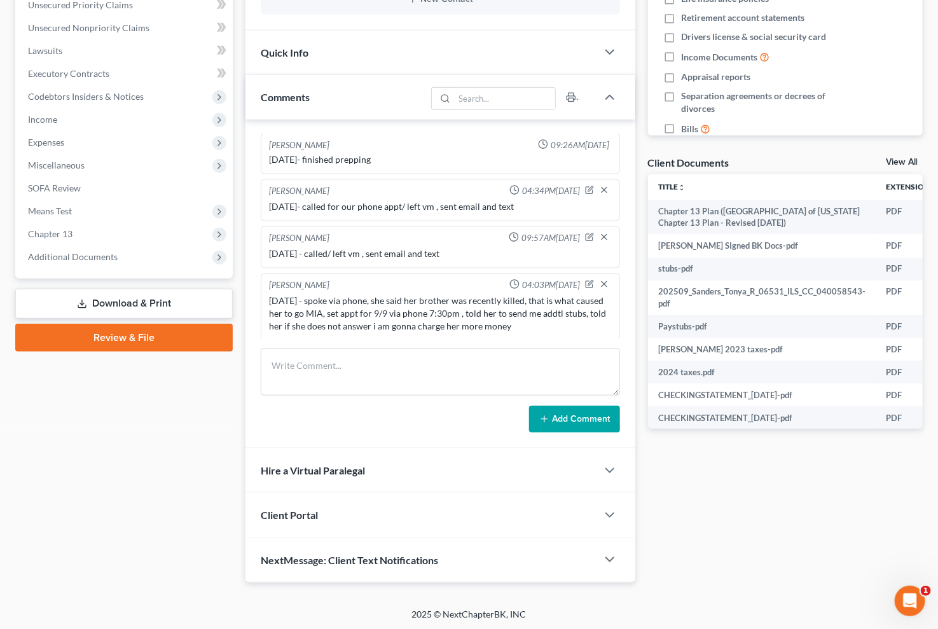
click at [134, 333] on link "Review & File" at bounding box center [124, 338] width 218 height 28
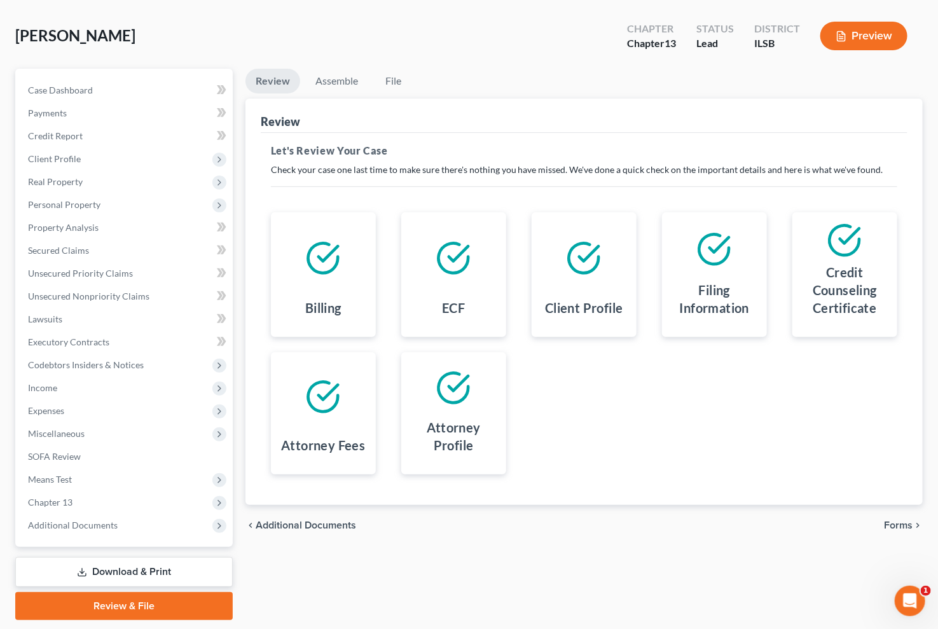
scroll to position [91, 0]
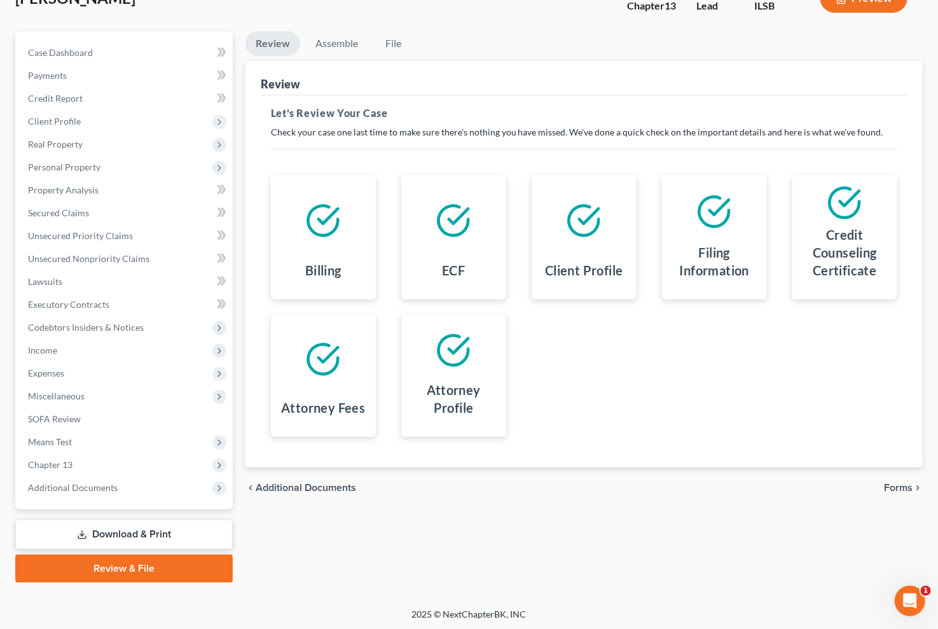
click at [146, 530] on link "Download & Print" at bounding box center [124, 535] width 218 height 30
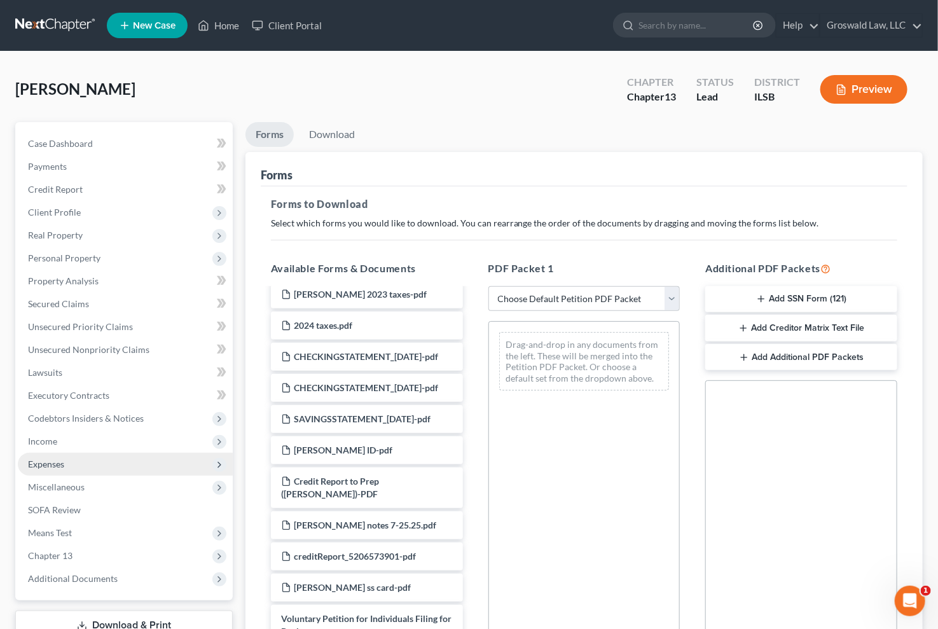
scroll to position [347, 0]
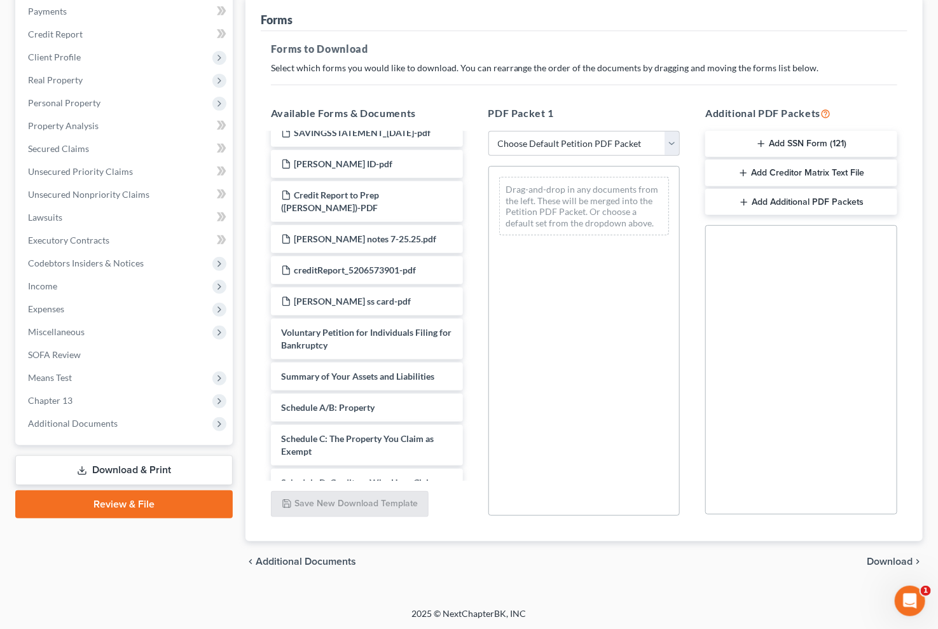
click at [134, 494] on link "Review & File" at bounding box center [124, 504] width 218 height 28
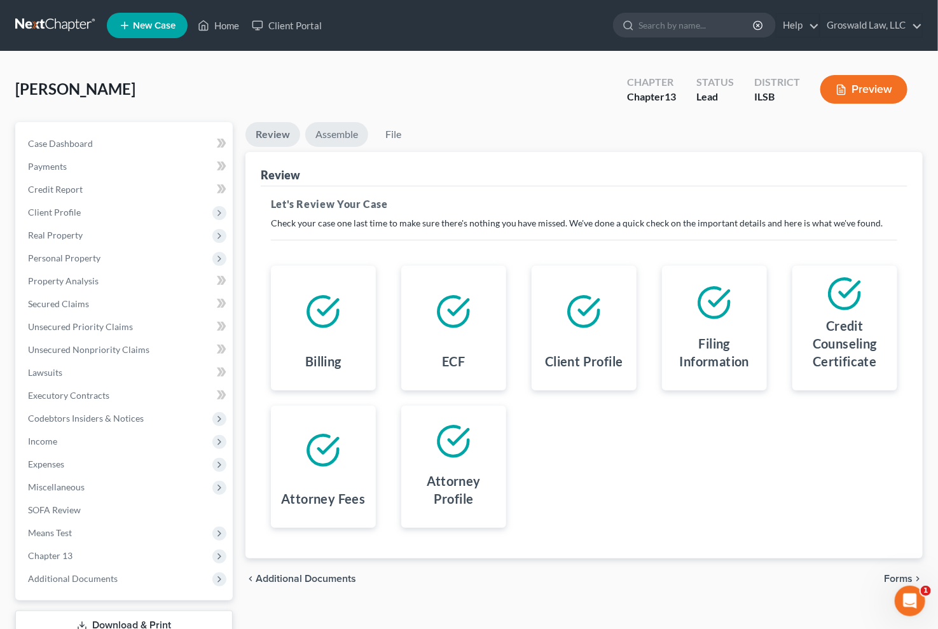
click at [338, 137] on link "Assemble" at bounding box center [336, 134] width 63 height 25
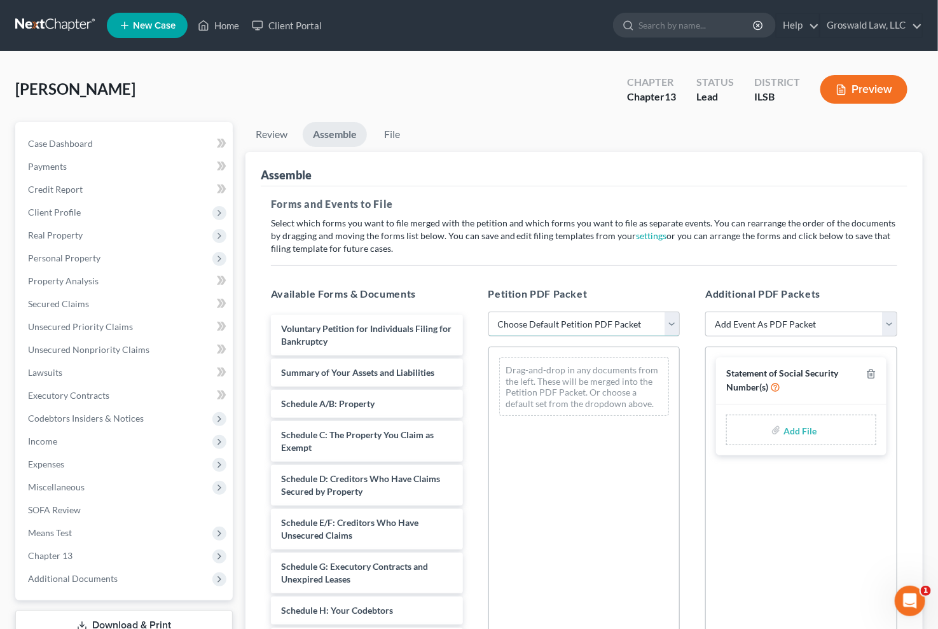
click at [578, 331] on select "Choose Default Petition PDF Packet Complete Bankruptcy Petition (all forms and …" at bounding box center [585, 324] width 192 height 25
select select "0"
click at [489, 312] on select "Choose Default Petition PDF Packet Complete Bankruptcy Petition (all forms and …" at bounding box center [585, 324] width 192 height 25
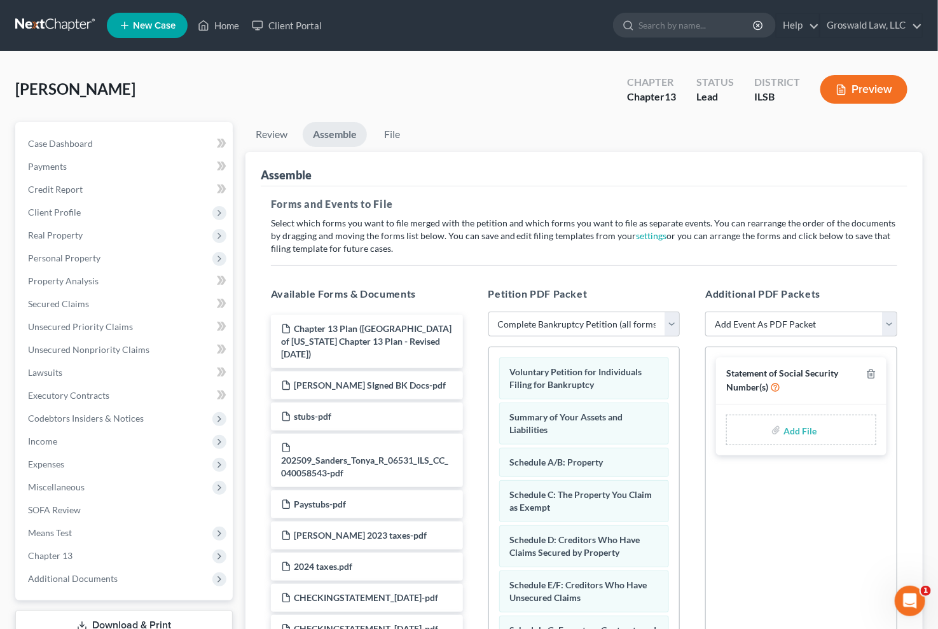
click at [801, 433] on input "file" at bounding box center [799, 430] width 31 height 23
type input "C:\fakepath\TONYA FORM 121.pdf"
click at [819, 317] on select "Add Event As PDF Packet Certificate of Credit Counseling Chapter 13 Plan Debtor…" at bounding box center [801, 324] width 192 height 25
select select "1"
click at [705, 312] on select "Add Event As PDF Packet Certificate of Credit Counseling Chapter 13 Plan Debtor…" at bounding box center [801, 324] width 192 height 25
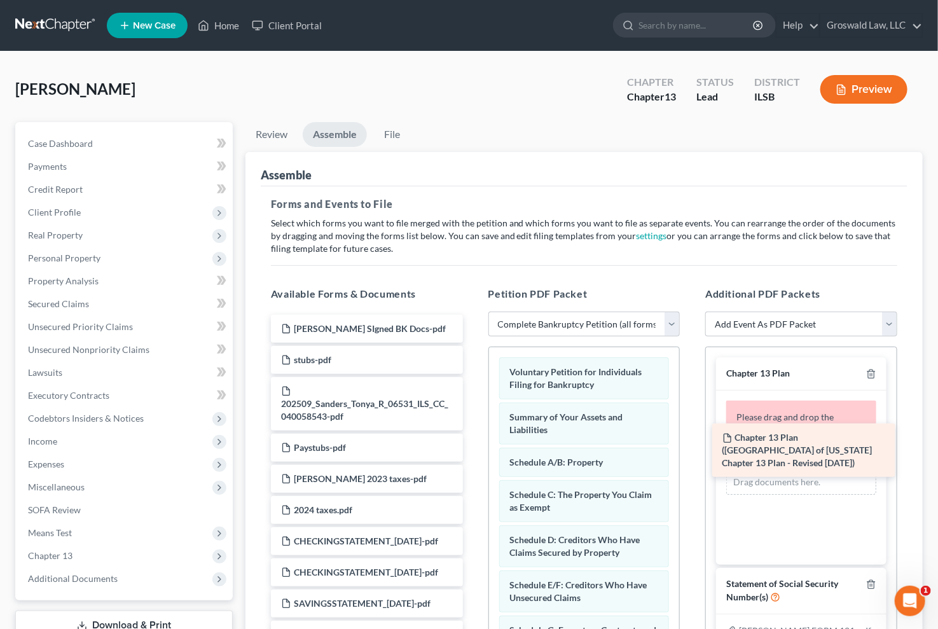
drag, startPoint x: 334, startPoint y: 335, endPoint x: 776, endPoint y: 445, distance: 455.6
click at [473, 445] on div "Chapter 13 Plan (Southern District of Illinois Chapter 13 Plan - Revised 1/1/20…" at bounding box center [367, 550] width 212 height 471
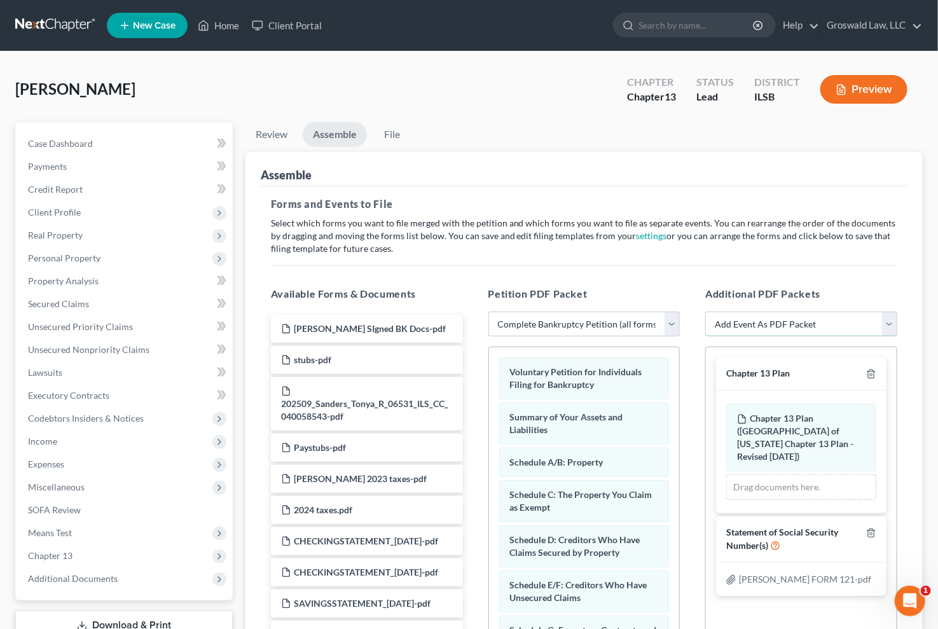
click at [755, 322] on select "Add Event As PDF Packet Certificate of Credit Counseling Chapter 13 Plan Debtor…" at bounding box center [801, 324] width 192 height 25
select select "0"
click at [705, 312] on select "Add Event As PDF Packet Certificate of Credit Counseling Chapter 13 Plan Debtor…" at bounding box center [801, 324] width 192 height 25
select select
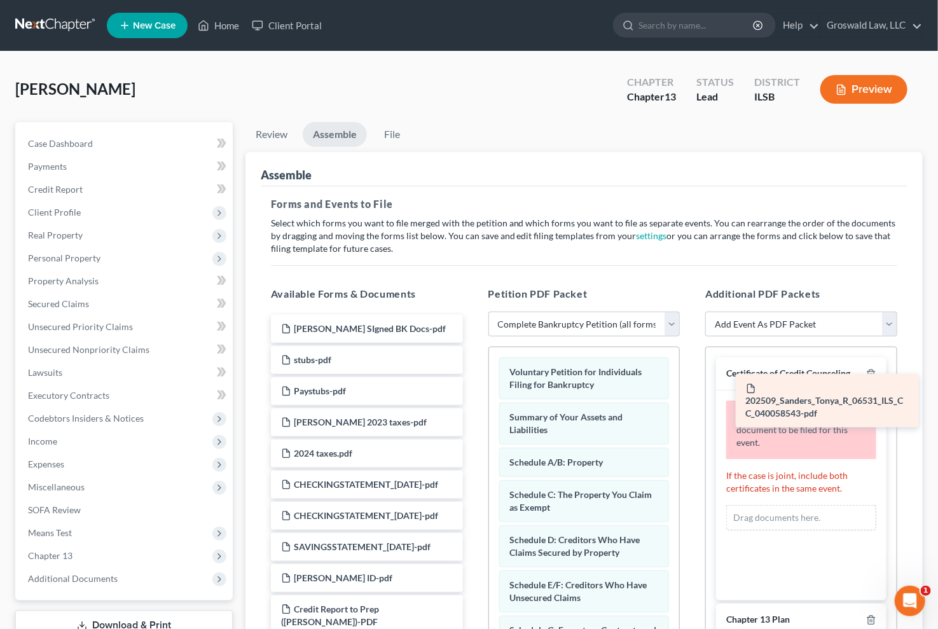
drag, startPoint x: 347, startPoint y: 402, endPoint x: 808, endPoint y: 397, distance: 460.6
click at [473, 398] on div "202509_Sanders_Tonya_R_06531_ILS_CC_040058543-pdf Tonya Sanders SIgned BK Docs-…" at bounding box center [367, 522] width 212 height 415
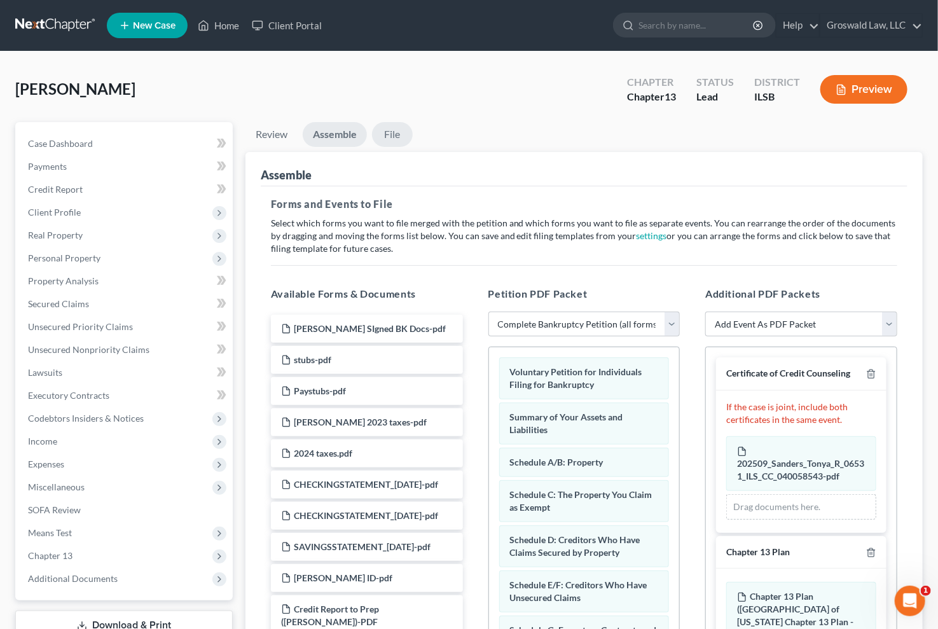
click at [388, 134] on link "File" at bounding box center [392, 134] width 41 height 25
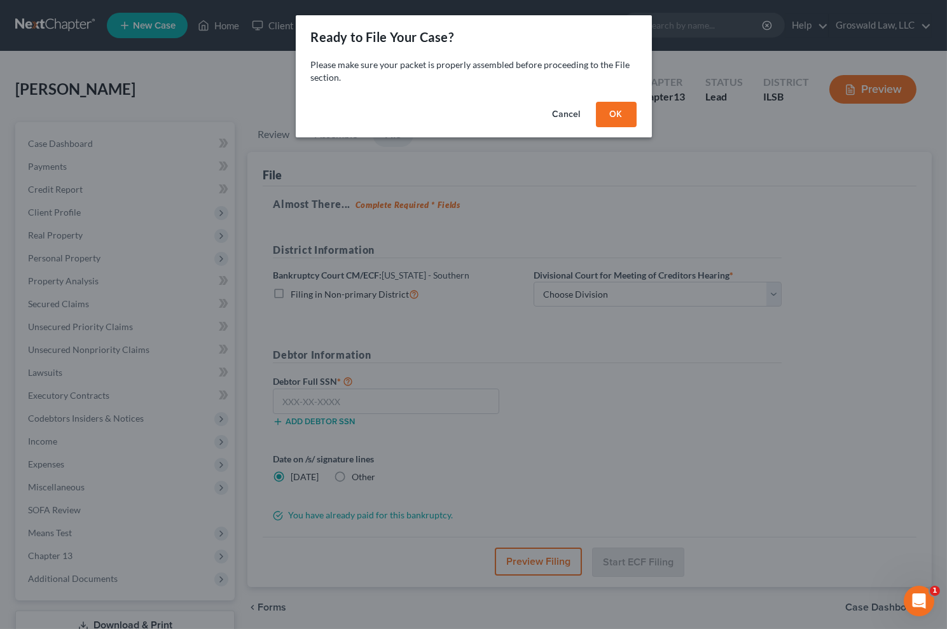
click at [616, 111] on button "OK" at bounding box center [616, 114] width 41 height 25
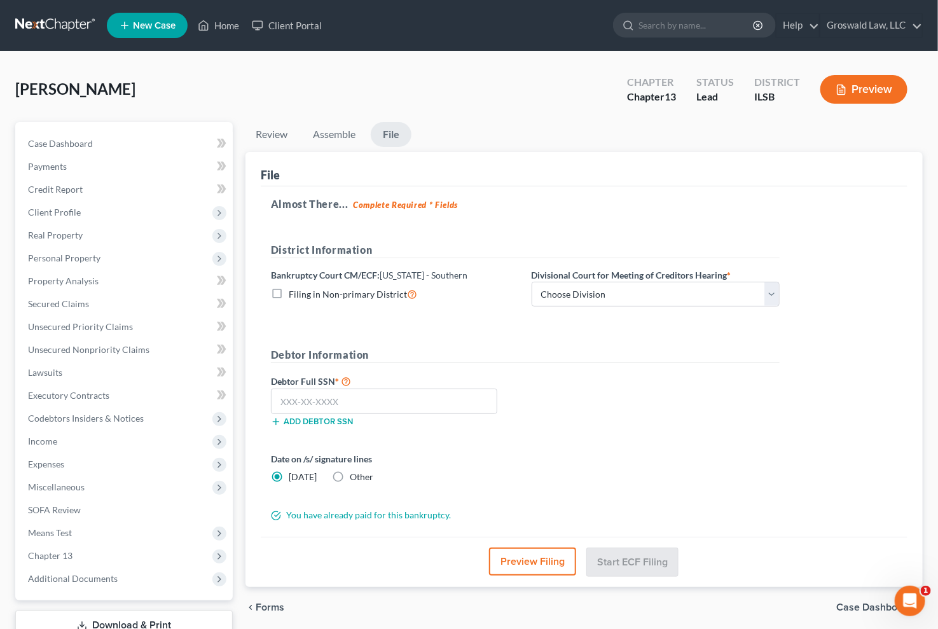
click at [520, 556] on button "Preview Filing" at bounding box center [532, 562] width 87 height 28
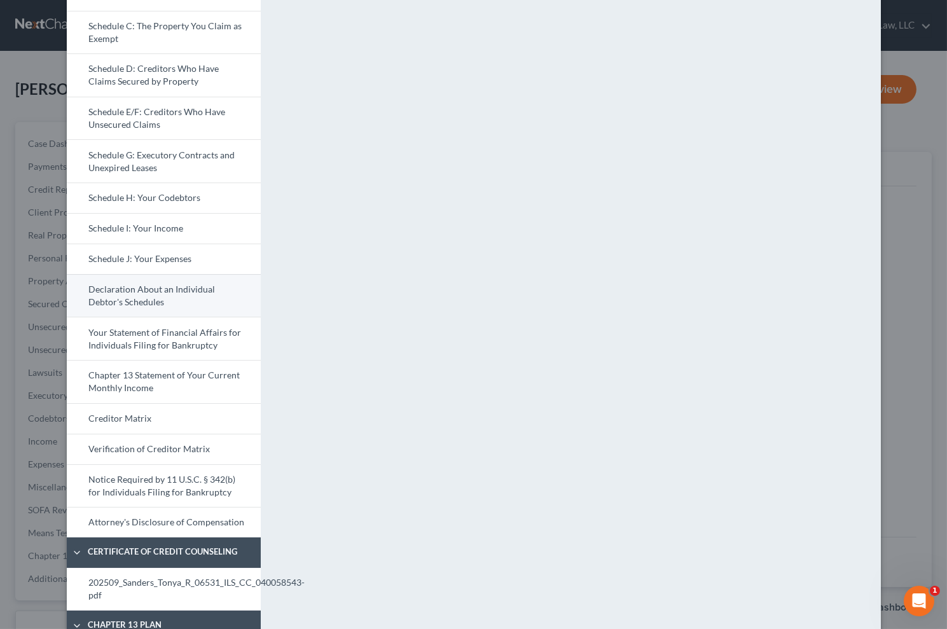
scroll to position [173, 0]
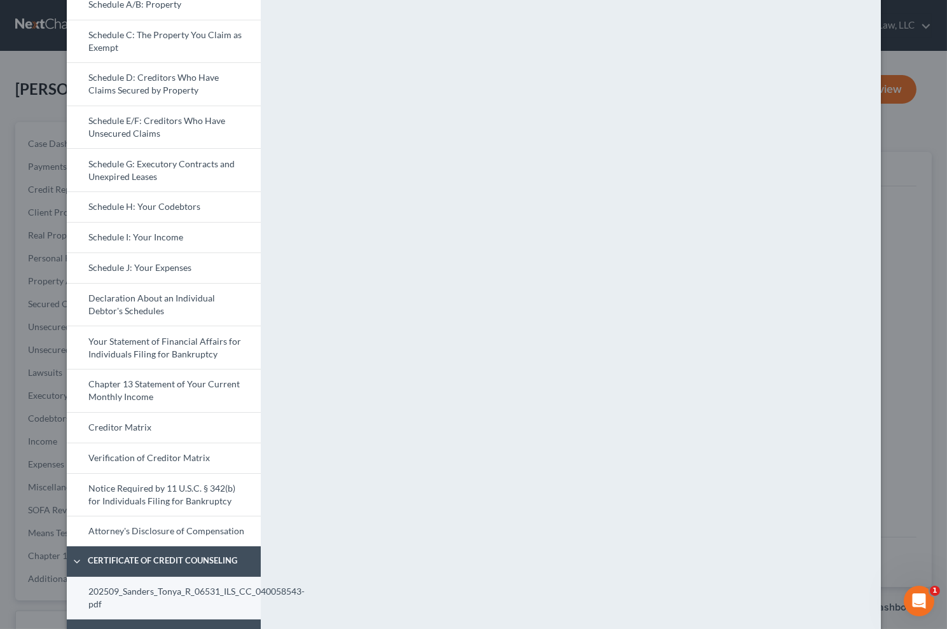
click at [180, 604] on link "202509_Sanders_Tonya_R_06531_ILS_CC_040058543-pdf" at bounding box center [164, 598] width 194 height 43
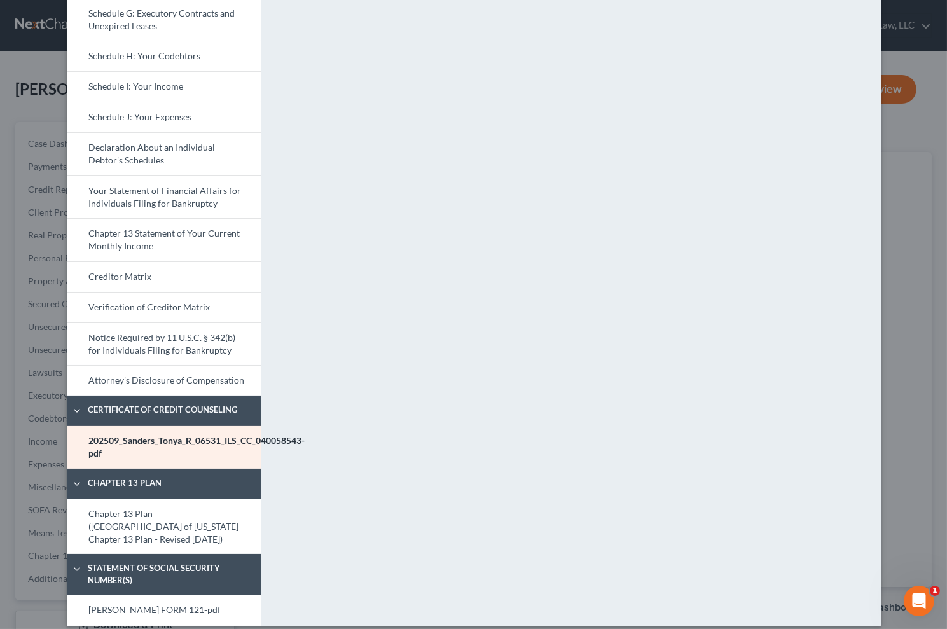
scroll to position [335, 0]
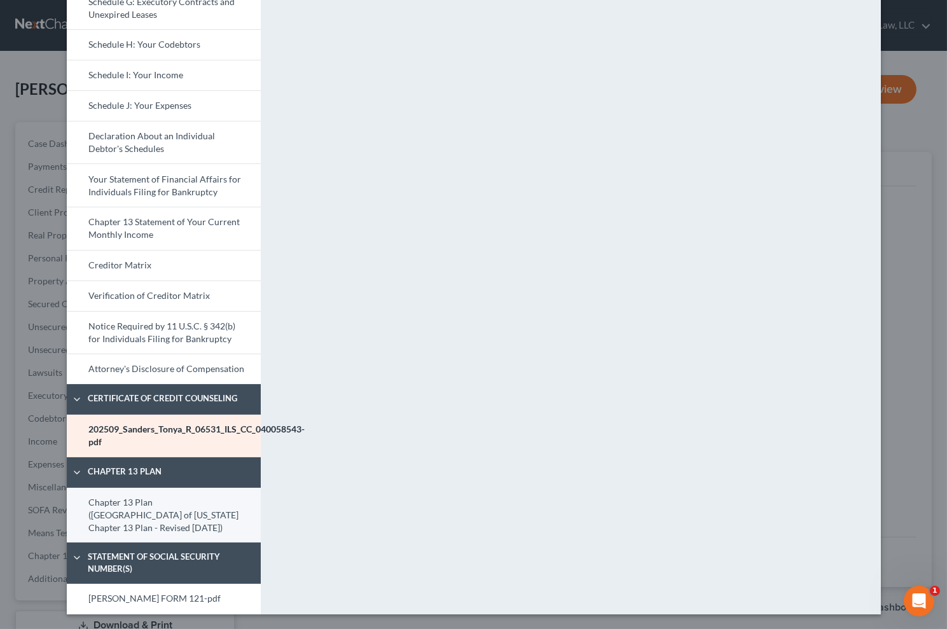
click at [179, 519] on link "Chapter 13 Plan (Southern District of Illinois Chapter 13 Plan - Revised 1/1/20…" at bounding box center [164, 515] width 194 height 55
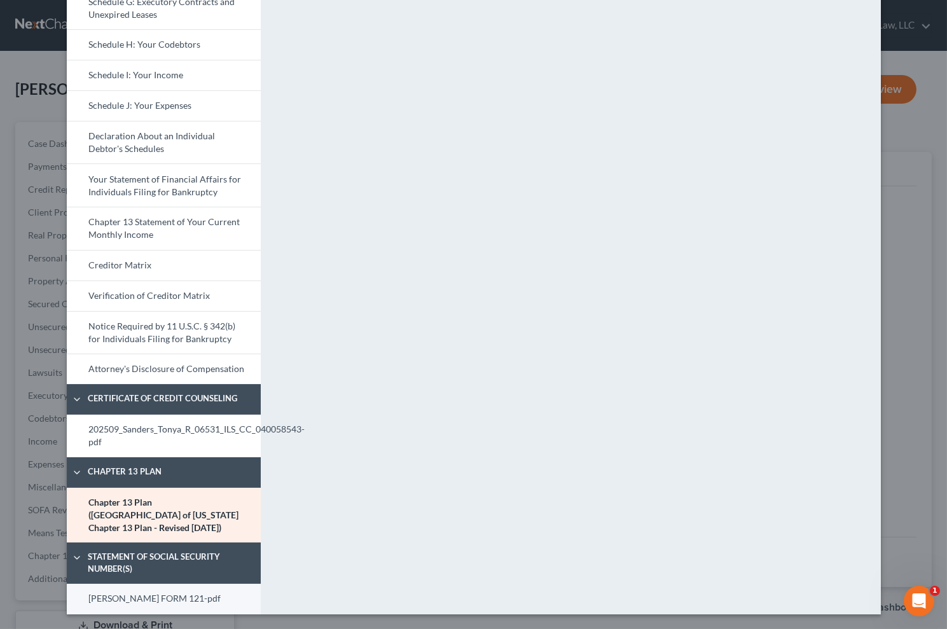
click at [179, 607] on link "TONYA FORM 121-pdf" at bounding box center [164, 599] width 194 height 31
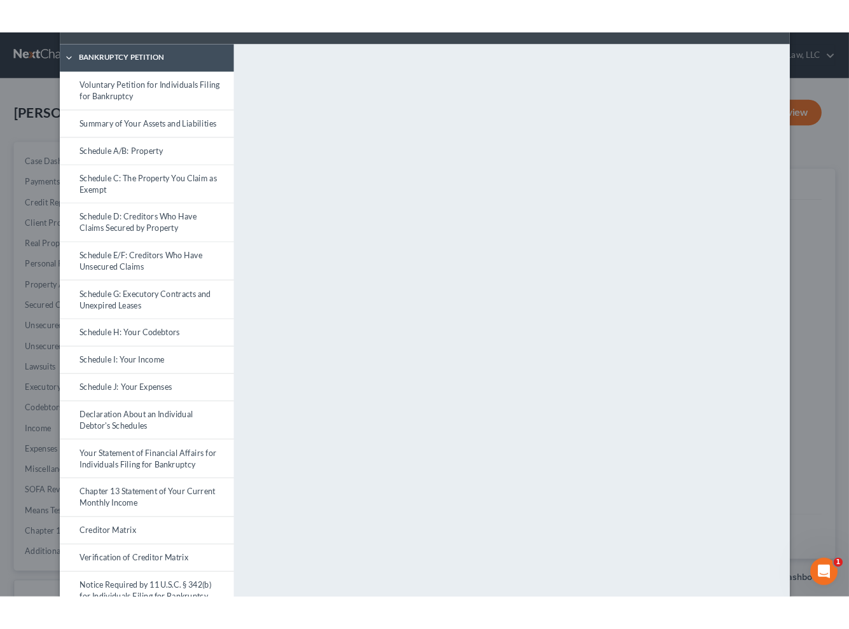
scroll to position [0, 0]
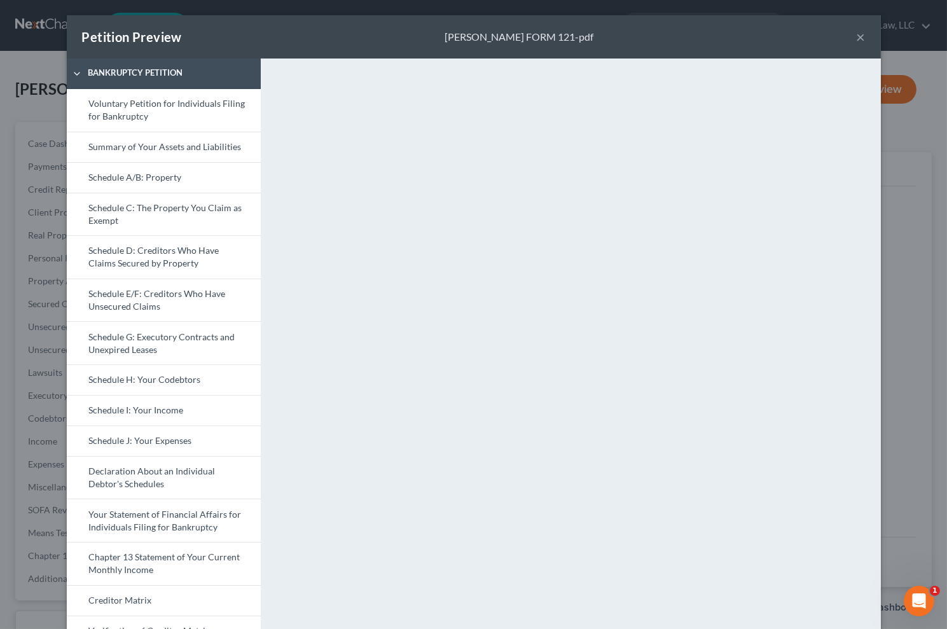
click at [858, 34] on button "×" at bounding box center [861, 36] width 9 height 15
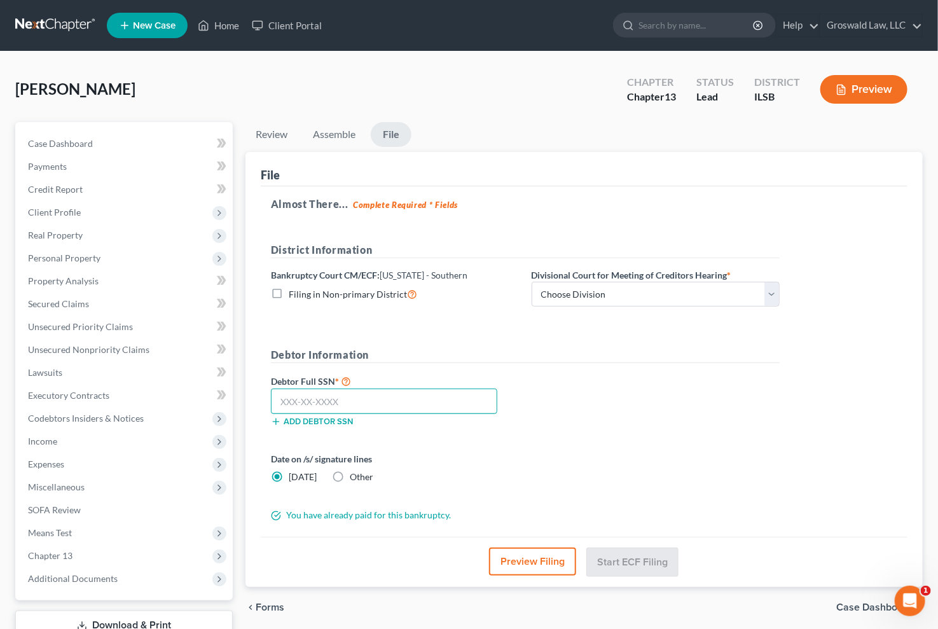
click at [394, 410] on input "text" at bounding box center [384, 401] width 226 height 25
paste input "326-78-6741"
type input "326-78-6741"
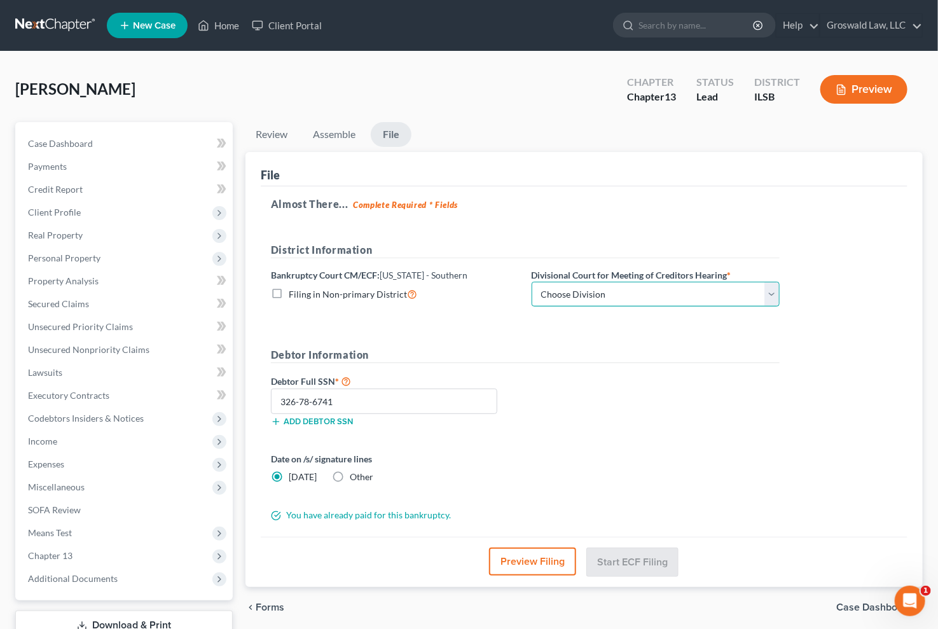
click at [635, 292] on select "Choose Division Benton Effingham East St. Louis" at bounding box center [656, 294] width 248 height 25
select select "2"
click at [532, 282] on select "Choose Division Benton Effingham East St. Louis" at bounding box center [656, 294] width 248 height 25
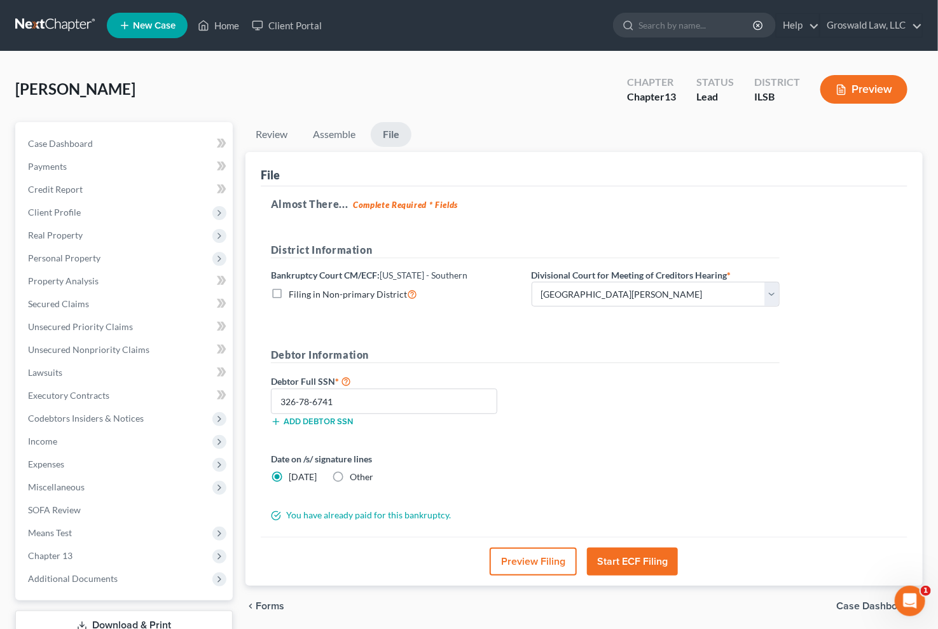
click at [601, 565] on button "Start ECF Filing" at bounding box center [632, 562] width 91 height 28
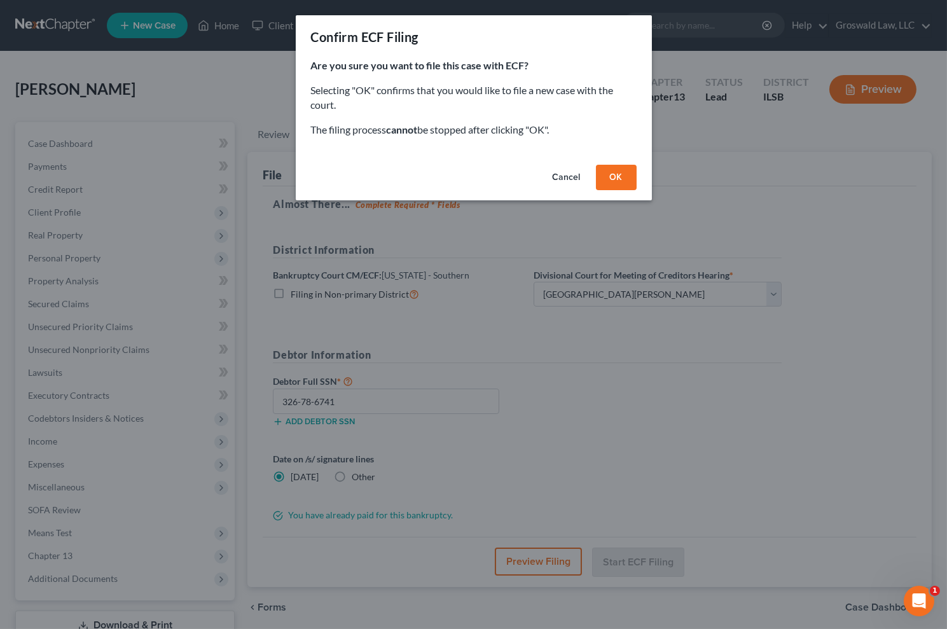
click at [625, 181] on button "OK" at bounding box center [616, 177] width 41 height 25
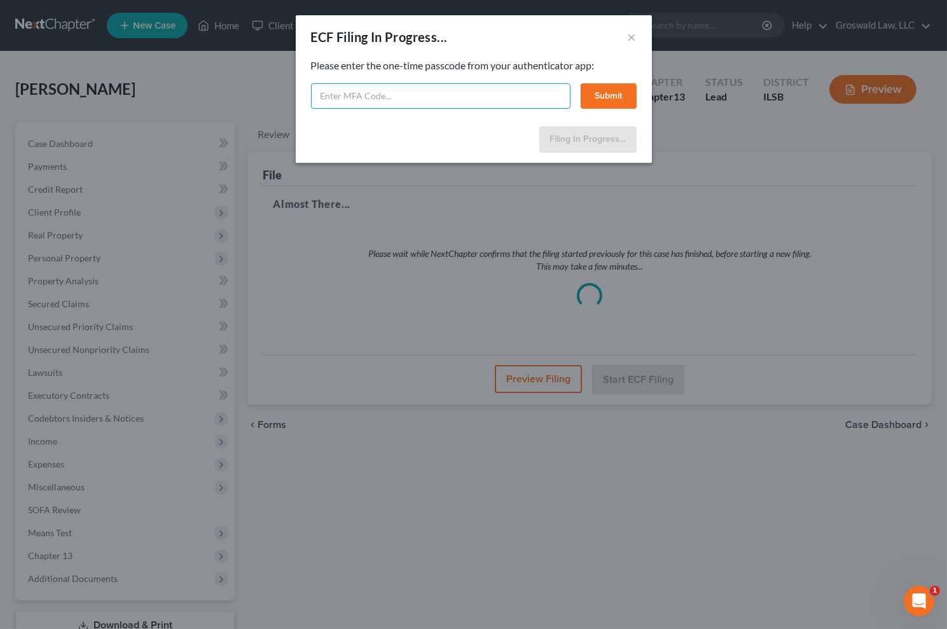
click at [412, 92] on input "text" at bounding box center [441, 95] width 260 height 25
type input "308104"
click at [620, 96] on button "Submit" at bounding box center [609, 95] width 56 height 25
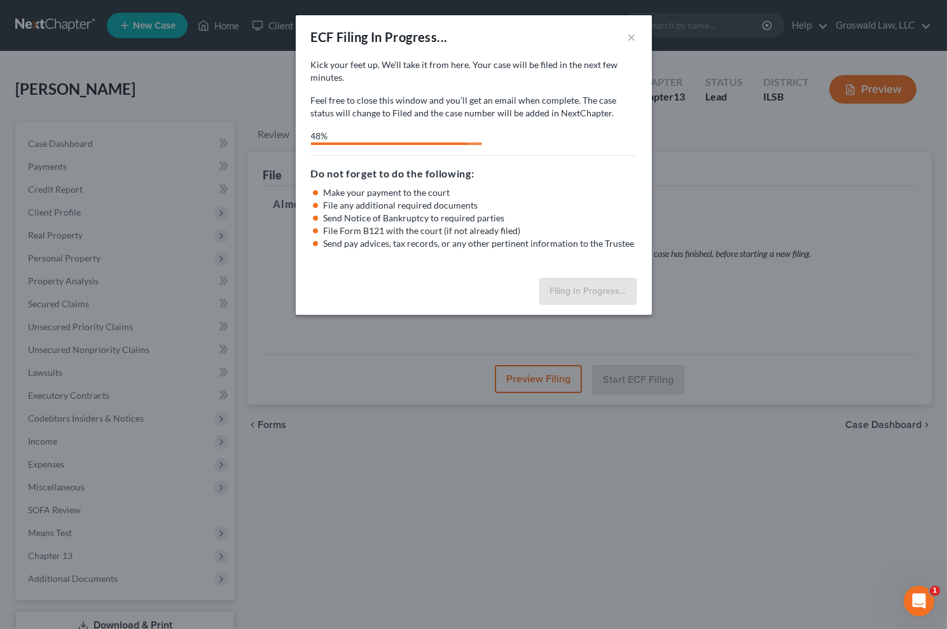
select select "2"
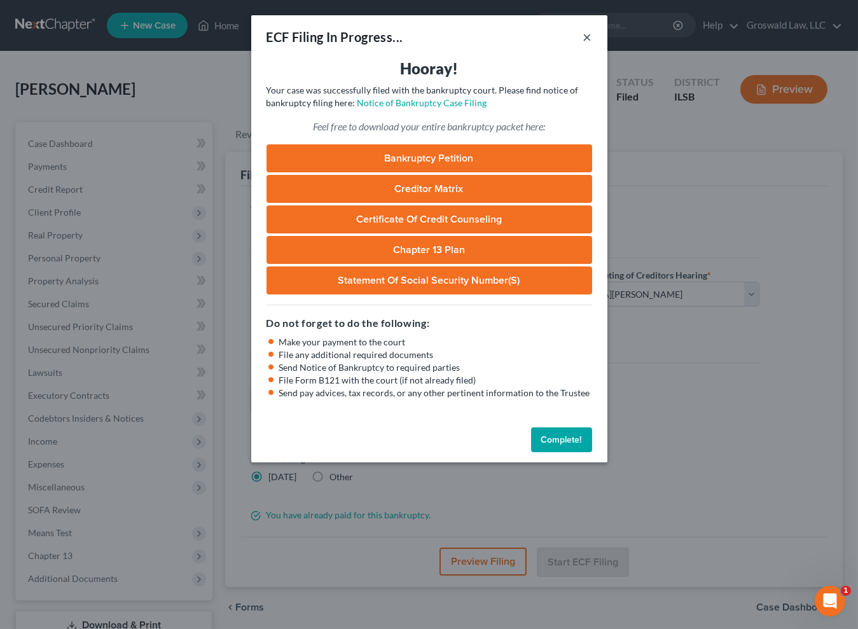
click at [585, 34] on button "×" at bounding box center [587, 36] width 9 height 15
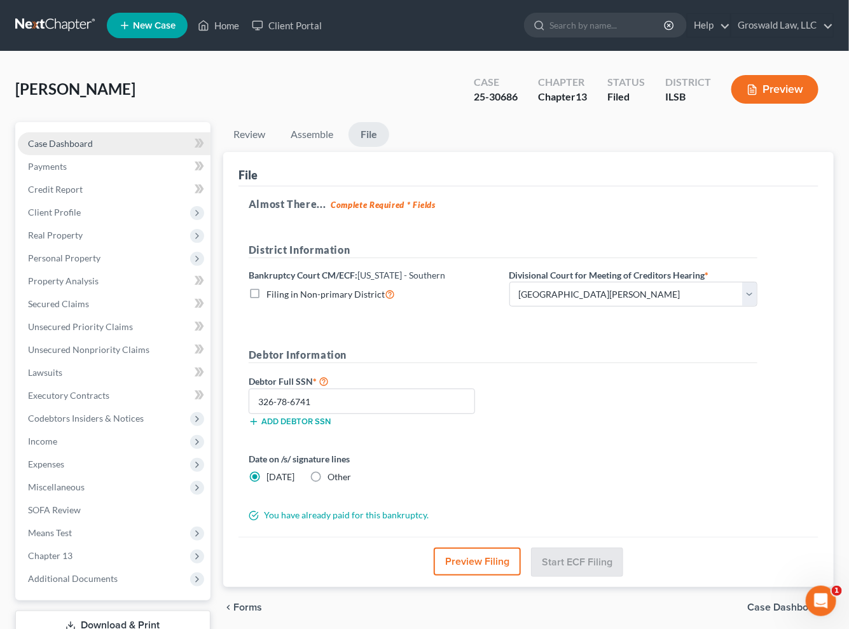
click at [69, 139] on span "Case Dashboard" at bounding box center [60, 143] width 65 height 11
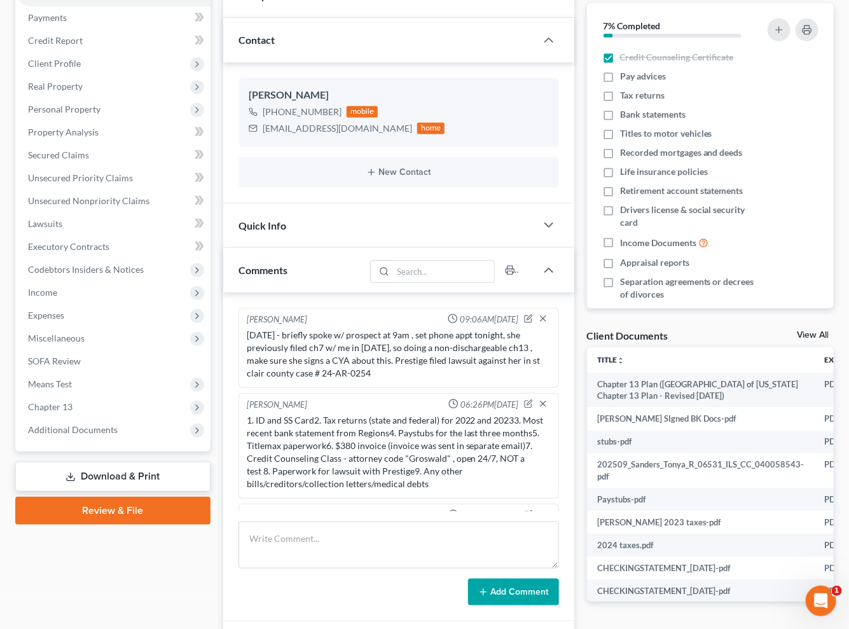
scroll to position [899, 0]
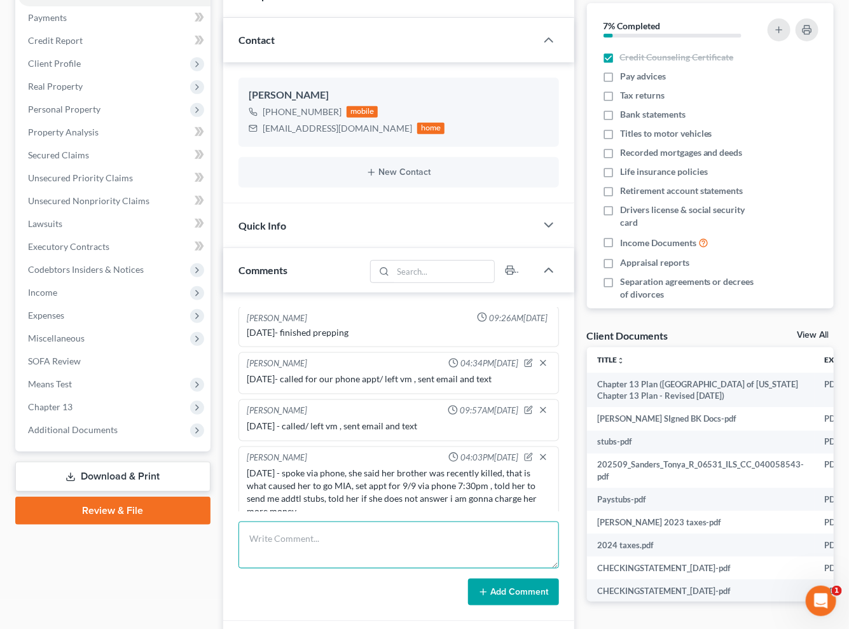
drag, startPoint x: 393, startPoint y: 546, endPoint x: 418, endPoint y: 489, distance: 62.4
click at [394, 545] on textarea at bounding box center [399, 545] width 321 height 47
paste textarea "7332377913"
type textarea "9/10/25 - did final review via phone, rec'd signed docs, efiled case , uploaded…"
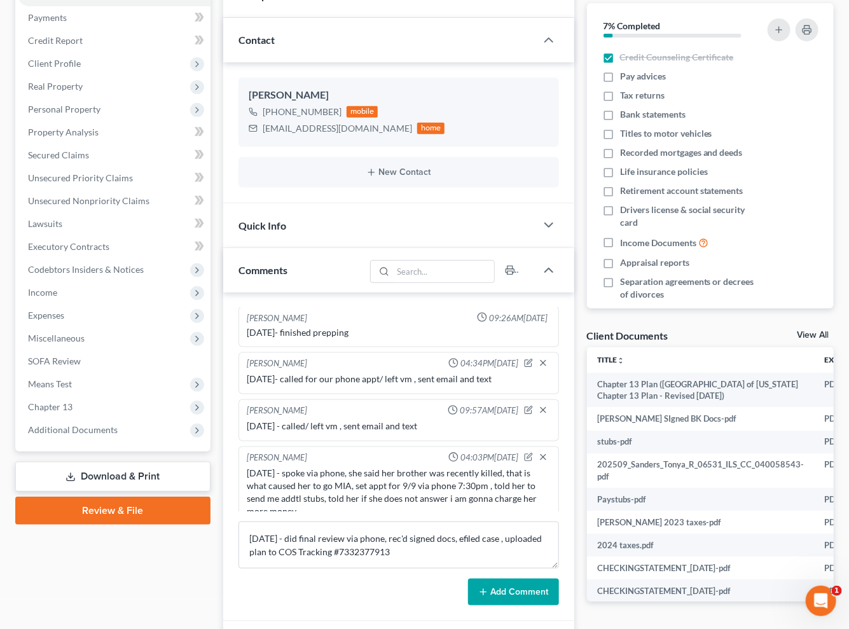
click at [513, 587] on button "Add Comment" at bounding box center [513, 592] width 91 height 27
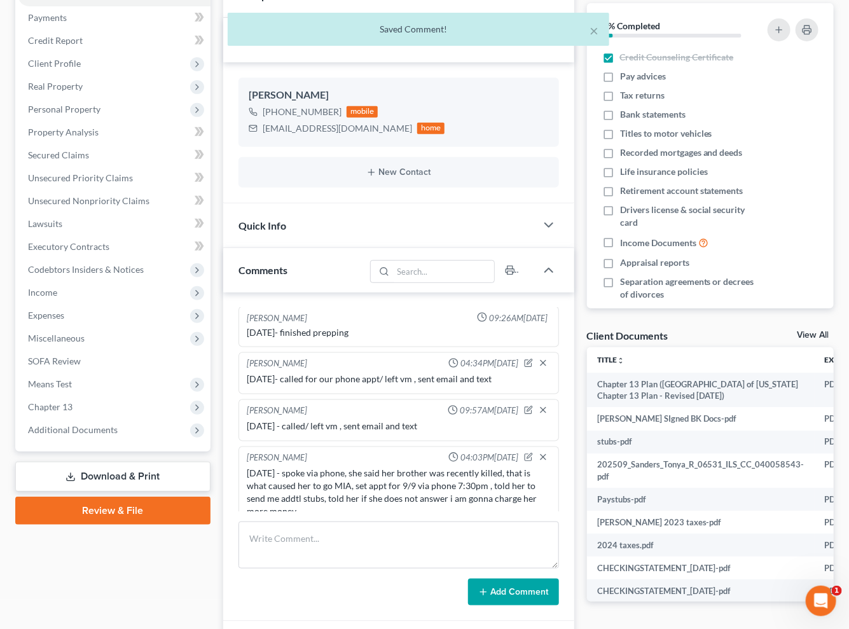
scroll to position [959, 0]
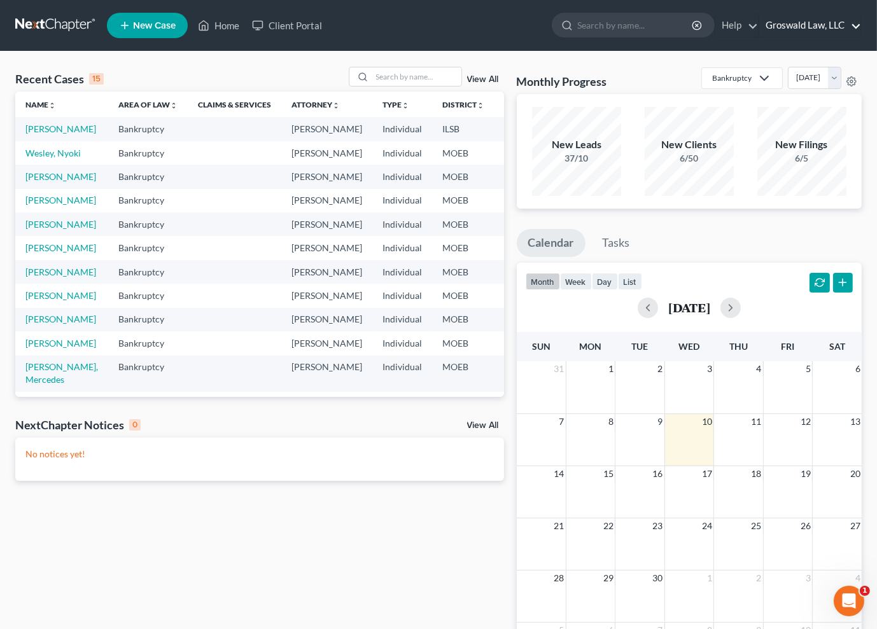
click at [807, 26] on link "Groswald Law, LLC" at bounding box center [810, 25] width 102 height 23
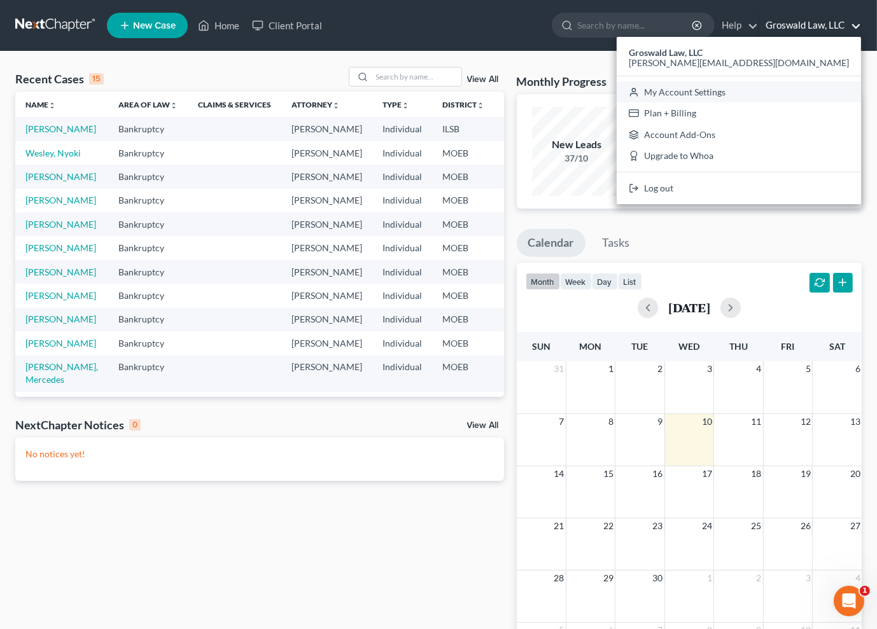
click at [804, 89] on link "My Account Settings" at bounding box center [738, 92] width 244 height 22
select select "23"
select select "26"
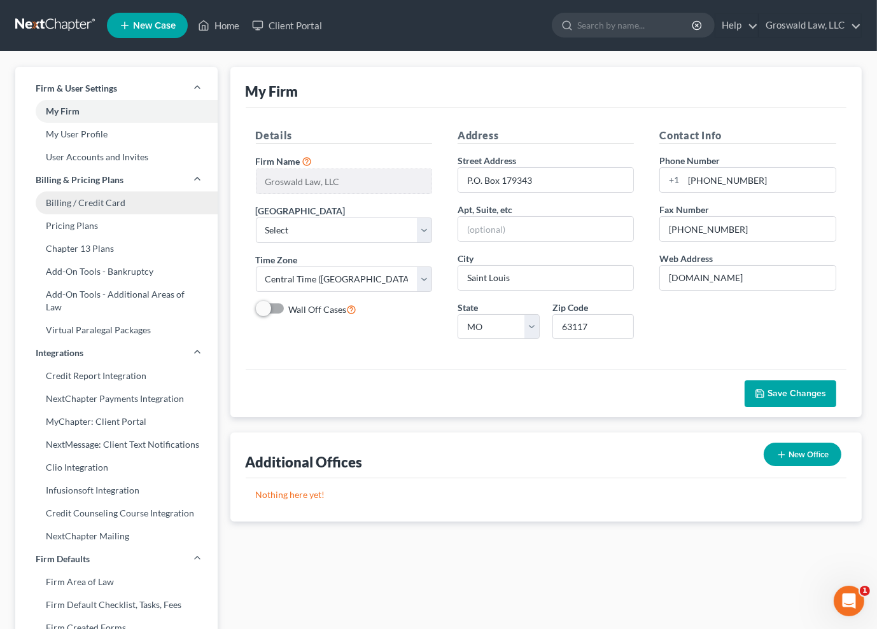
click at [94, 206] on link "Billing / Credit Card" at bounding box center [116, 202] width 202 height 23
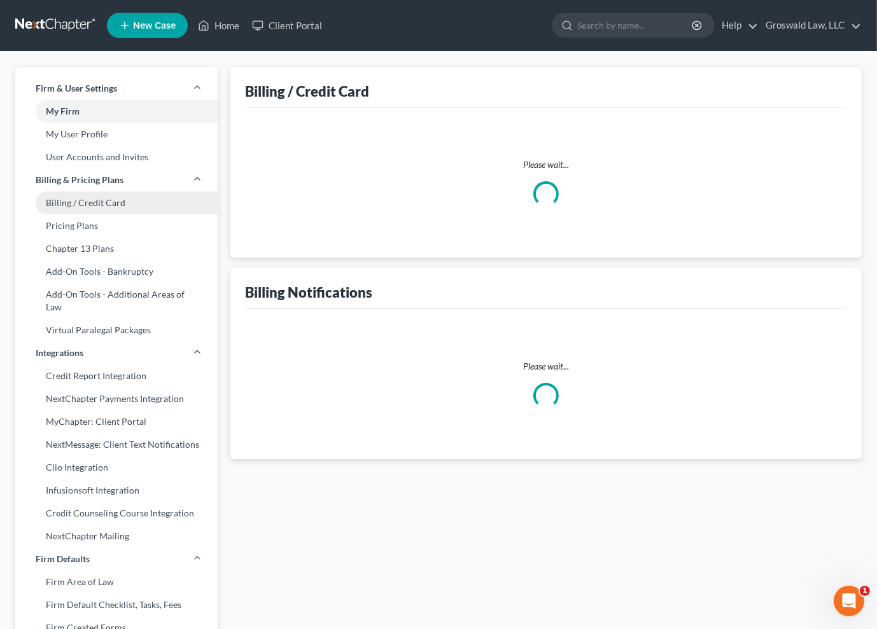
select select "26"
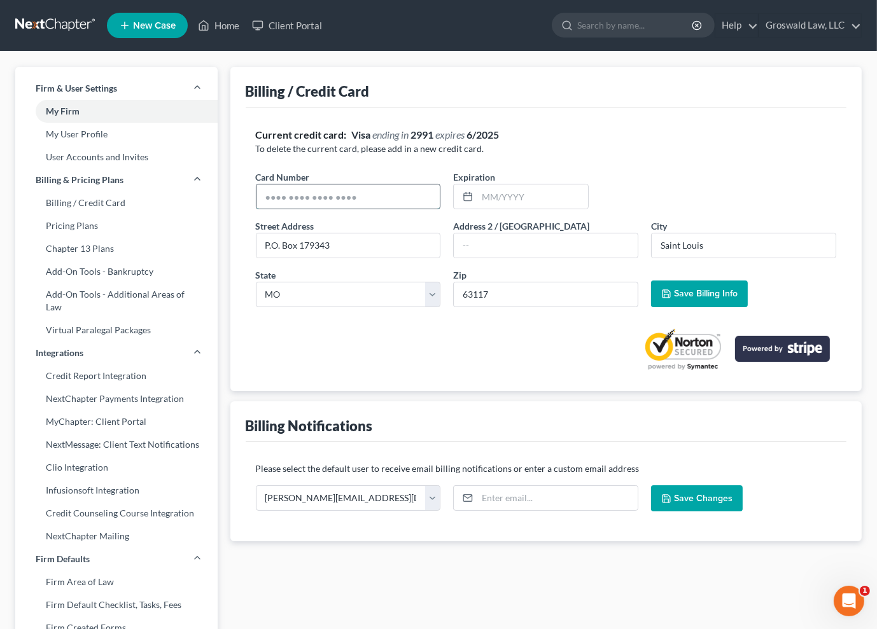
click at [346, 198] on input "text" at bounding box center [348, 196] width 184 height 24
click at [363, 198] on input "text" at bounding box center [348, 196] width 184 height 24
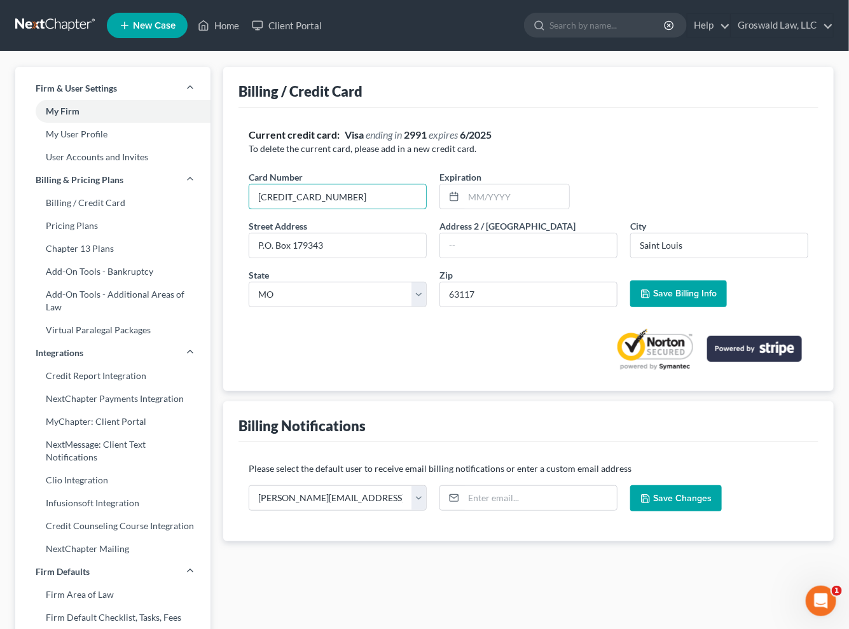
type input "376743456411009"
type input "0"
type input "02/2027"
click at [665, 291] on span "Save Billing Info" at bounding box center [685, 293] width 64 height 11
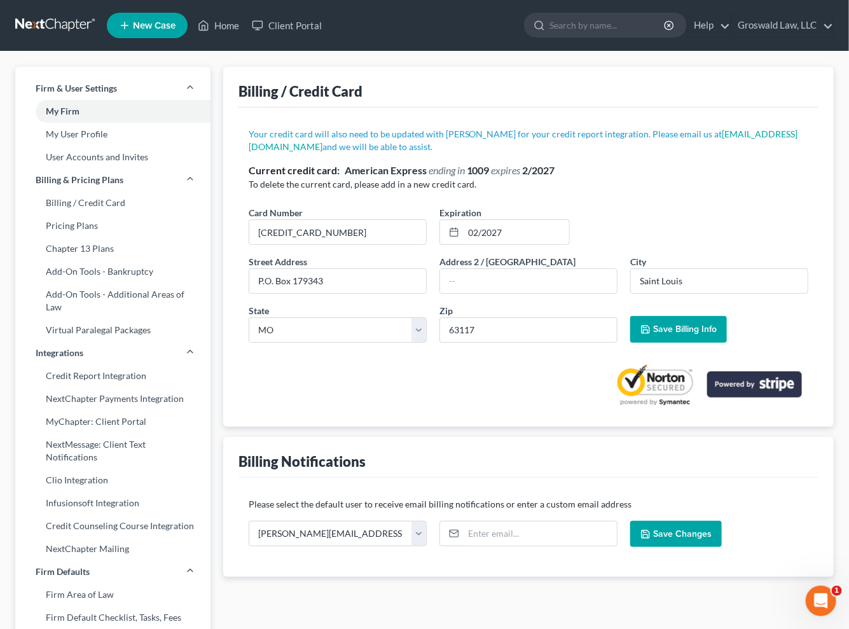
click at [394, 375] on div at bounding box center [529, 379] width 560 height 53
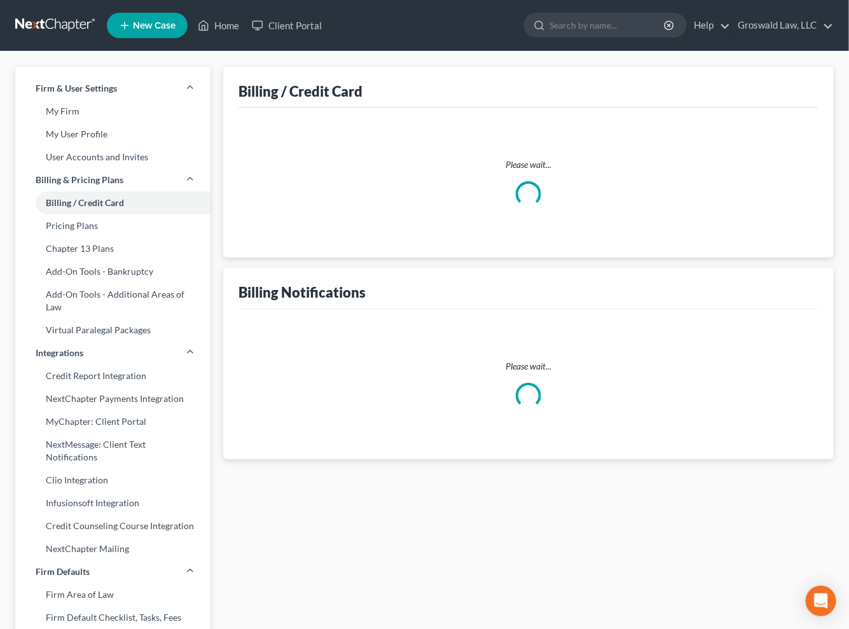
select select "26"
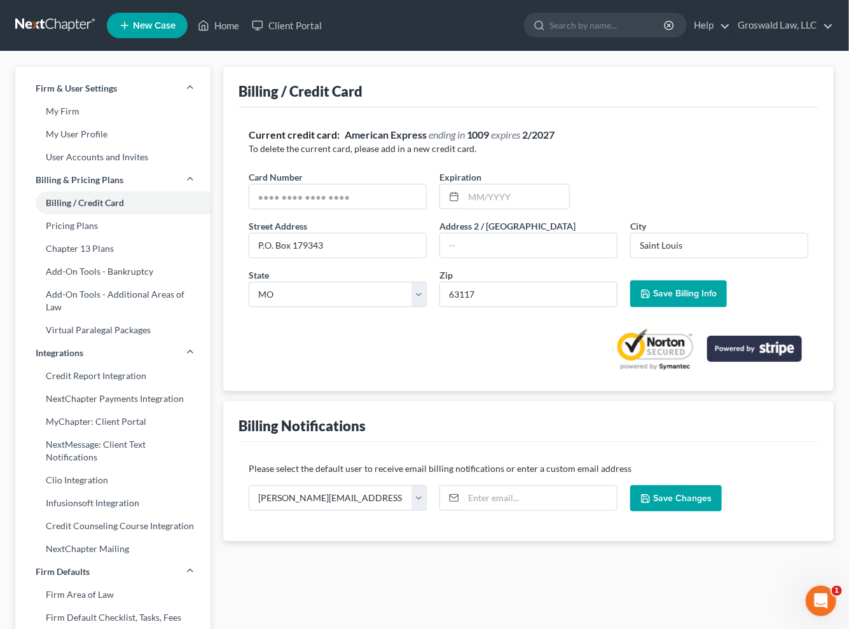
click at [419, 345] on div at bounding box center [529, 343] width 560 height 53
